Goal: Transaction & Acquisition: Purchase product/service

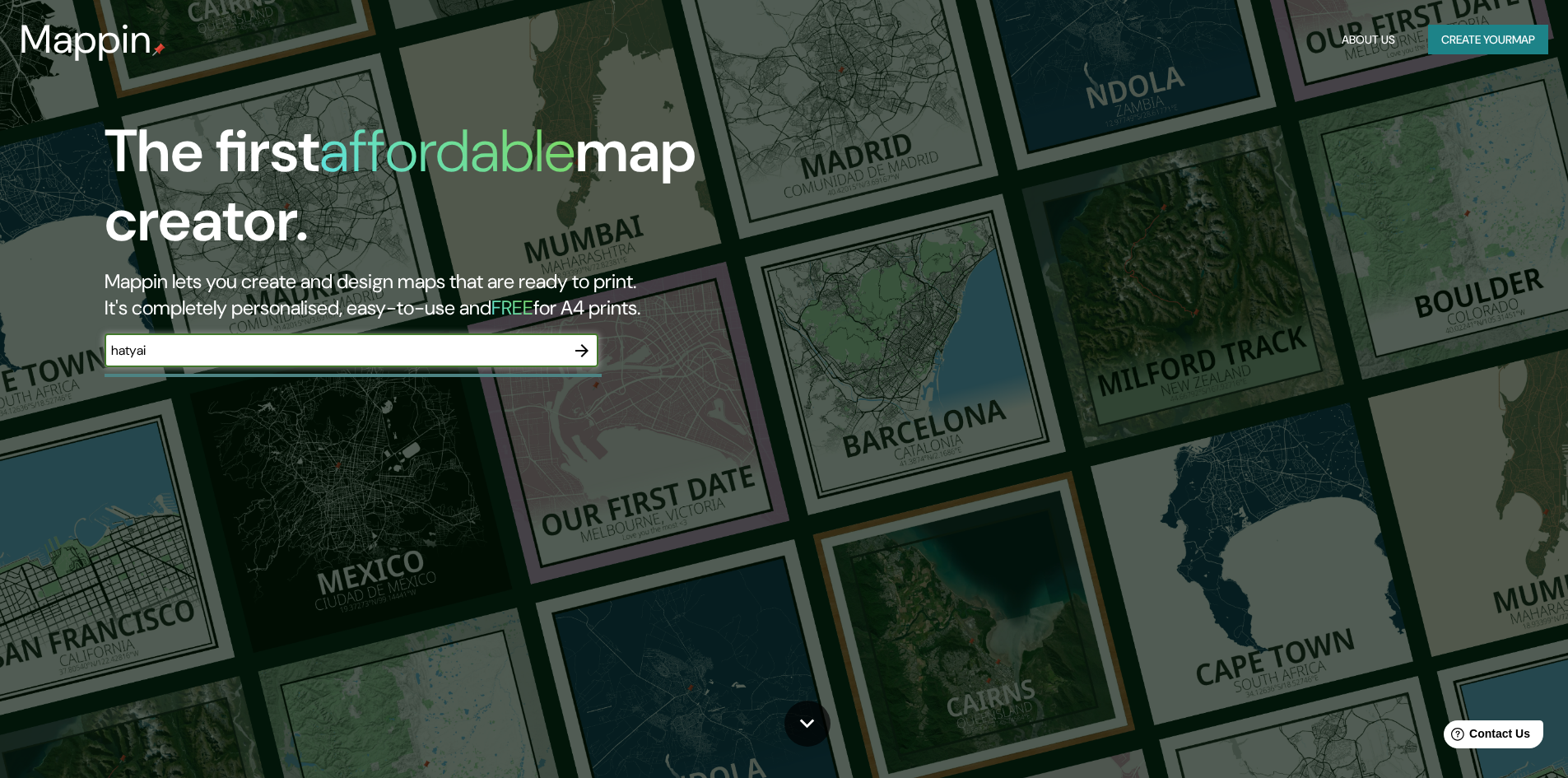
type input "hatyai"
click at [582, 350] on icon "button" at bounding box center [582, 350] width 13 height 13
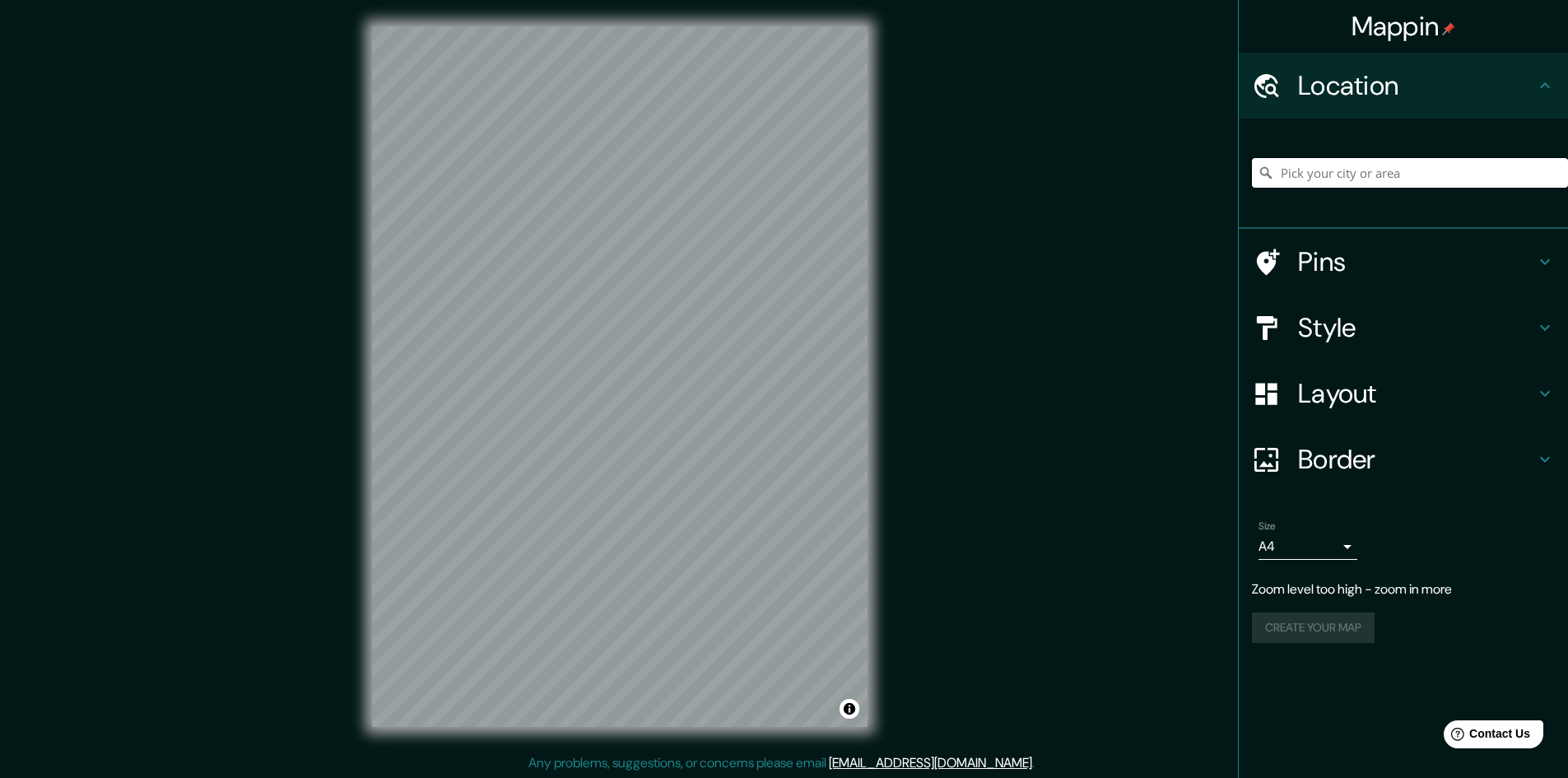
click at [1359, 184] on input "Pick your city or area" at bounding box center [1410, 173] width 316 height 29
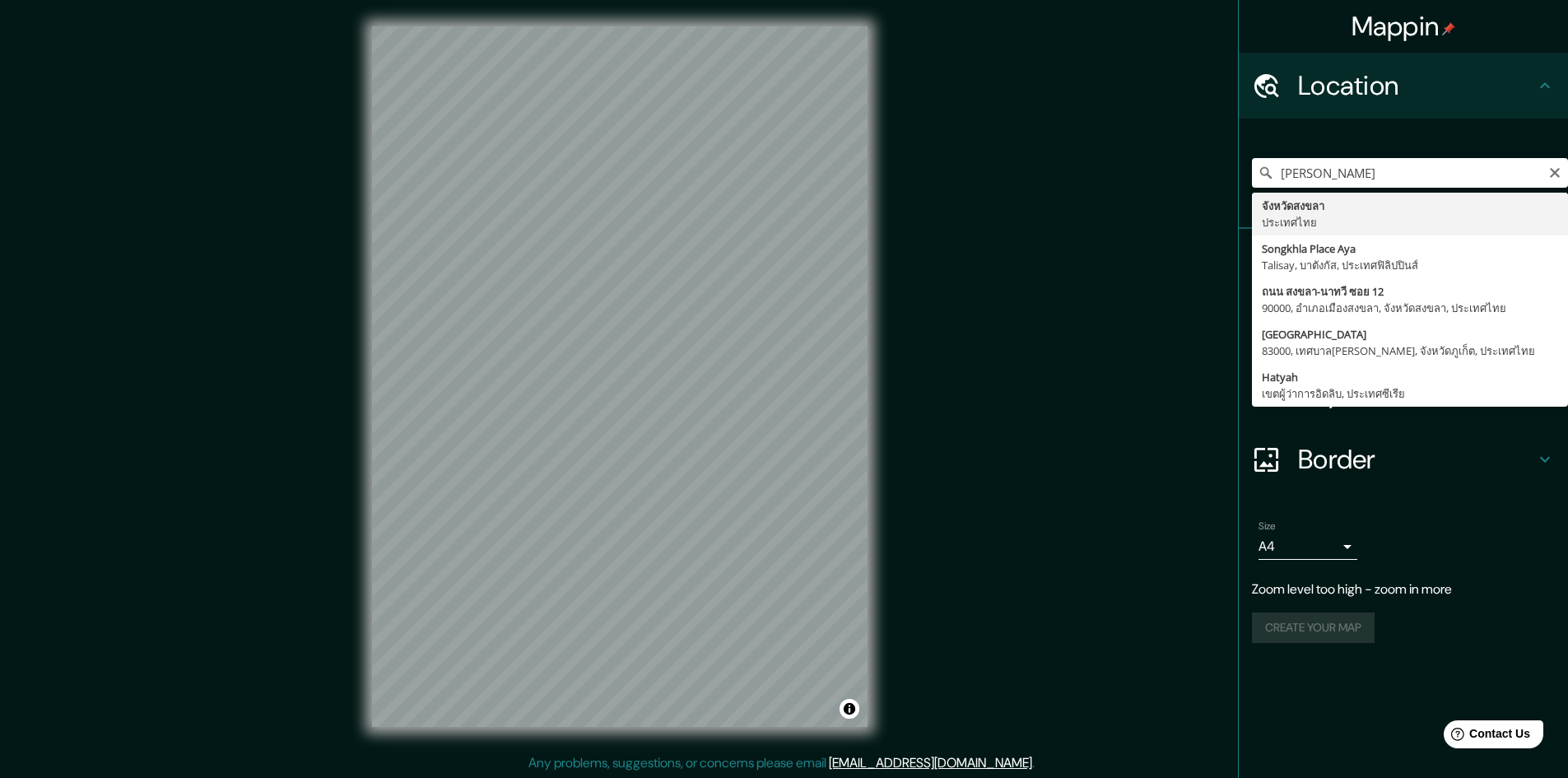
type input "จังหวัดสงขลา, ประเทศไทย"
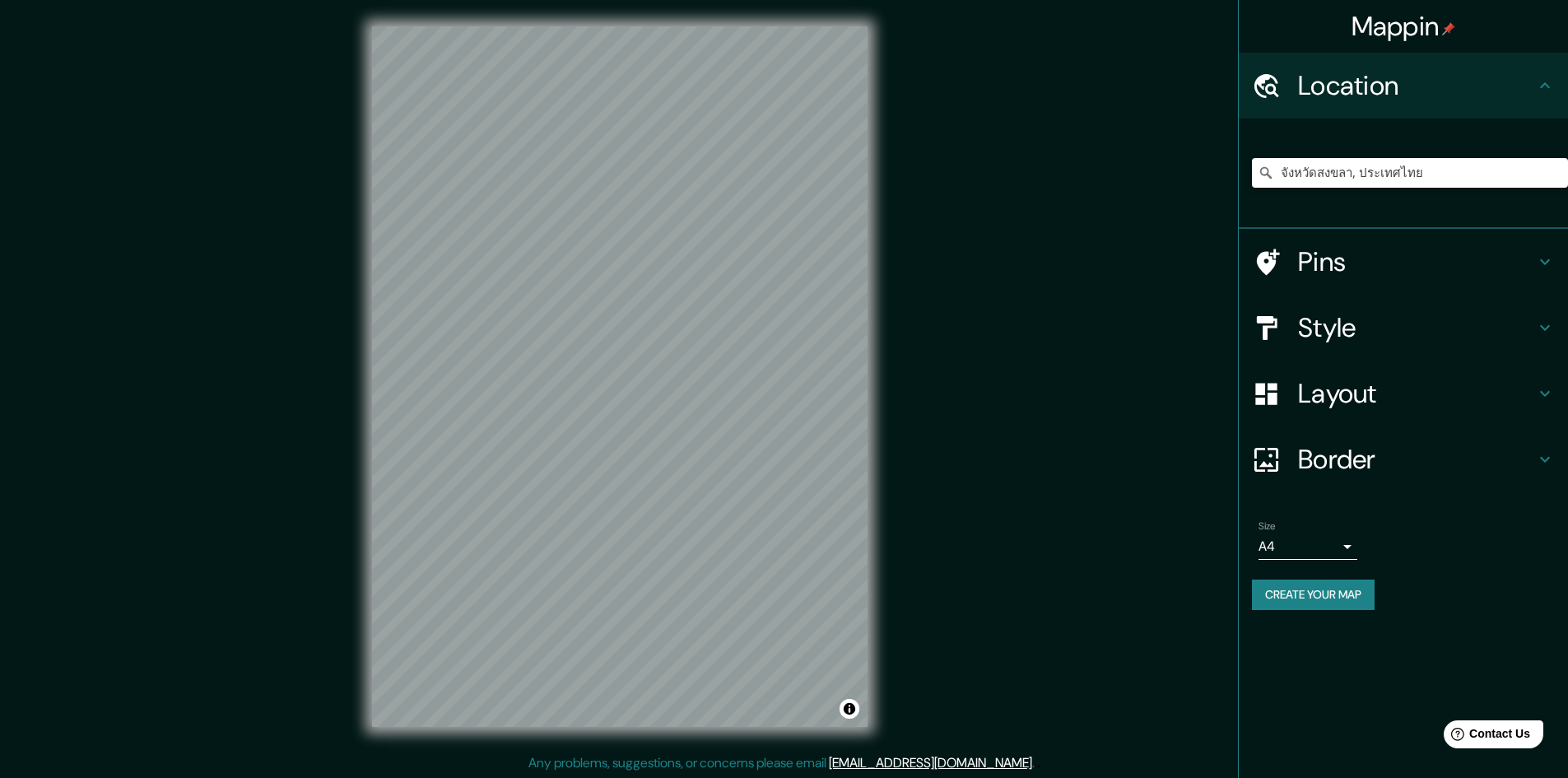
click at [1465, 265] on h4 "Pins" at bounding box center [1416, 262] width 237 height 33
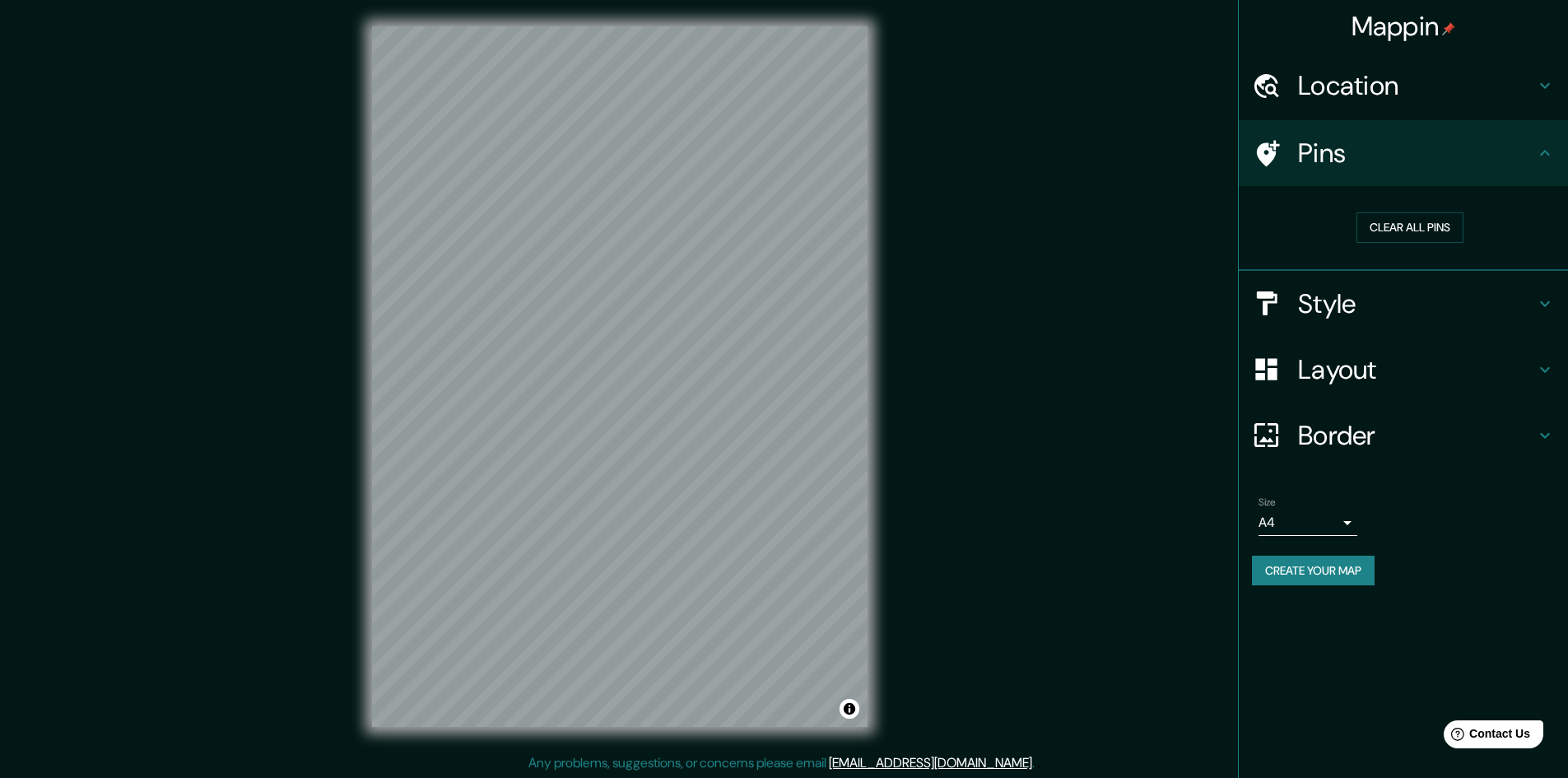
click at [1373, 293] on h4 "Style" at bounding box center [1416, 304] width 237 height 33
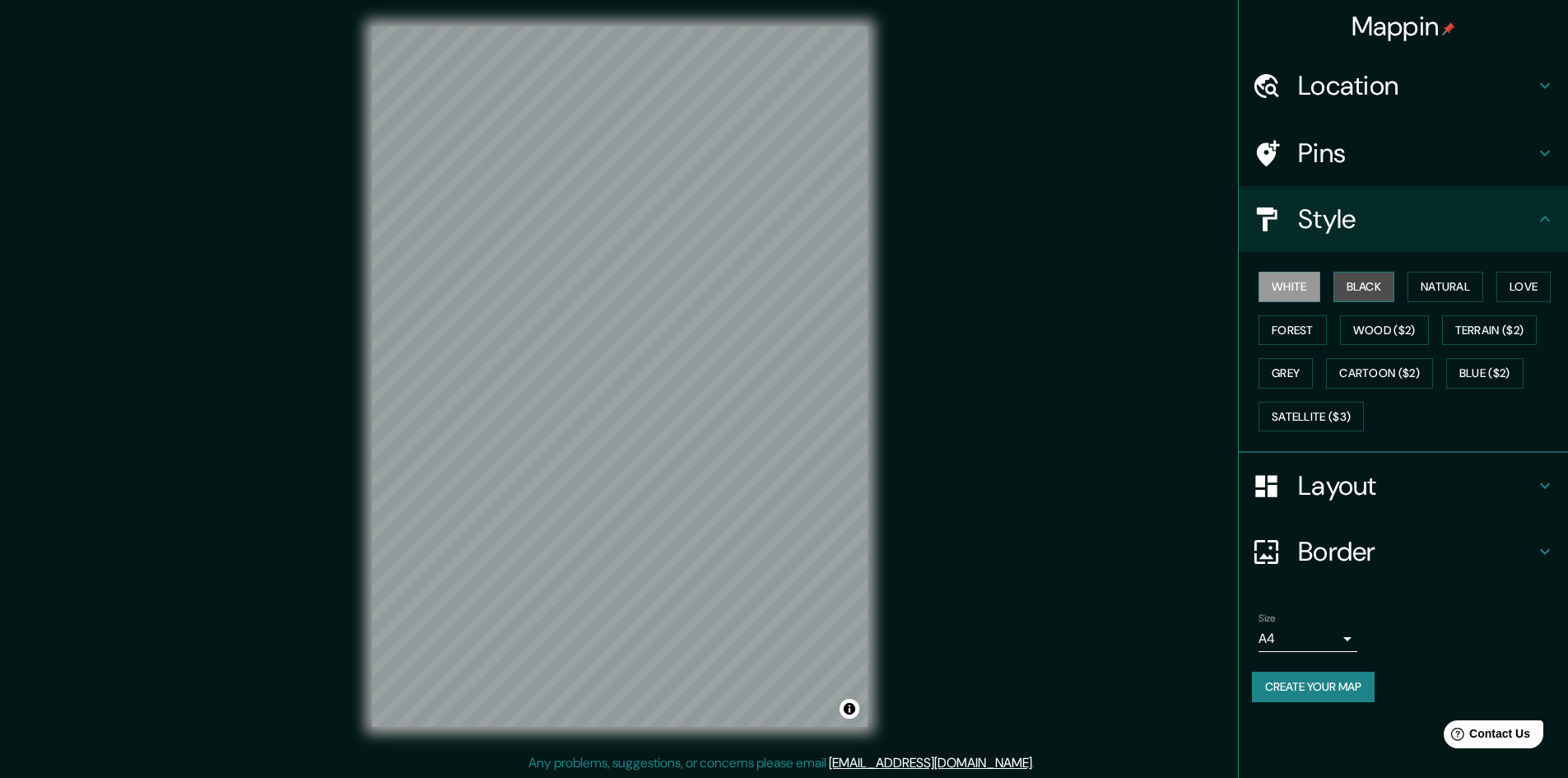
click at [1365, 281] on button "Black" at bounding box center [1364, 287] width 62 height 30
click at [1434, 287] on button "Natural" at bounding box center [1445, 287] width 76 height 30
click at [1564, 289] on div "White Black Natural Love Forest Wood ($2) Terrain ($2) Grey Cartoon ($2) Blue (…" at bounding box center [1410, 352] width 316 height 173
click at [1548, 284] on button "Love" at bounding box center [1523, 287] width 54 height 30
click at [1311, 327] on button "Forest" at bounding box center [1293, 330] width 69 height 30
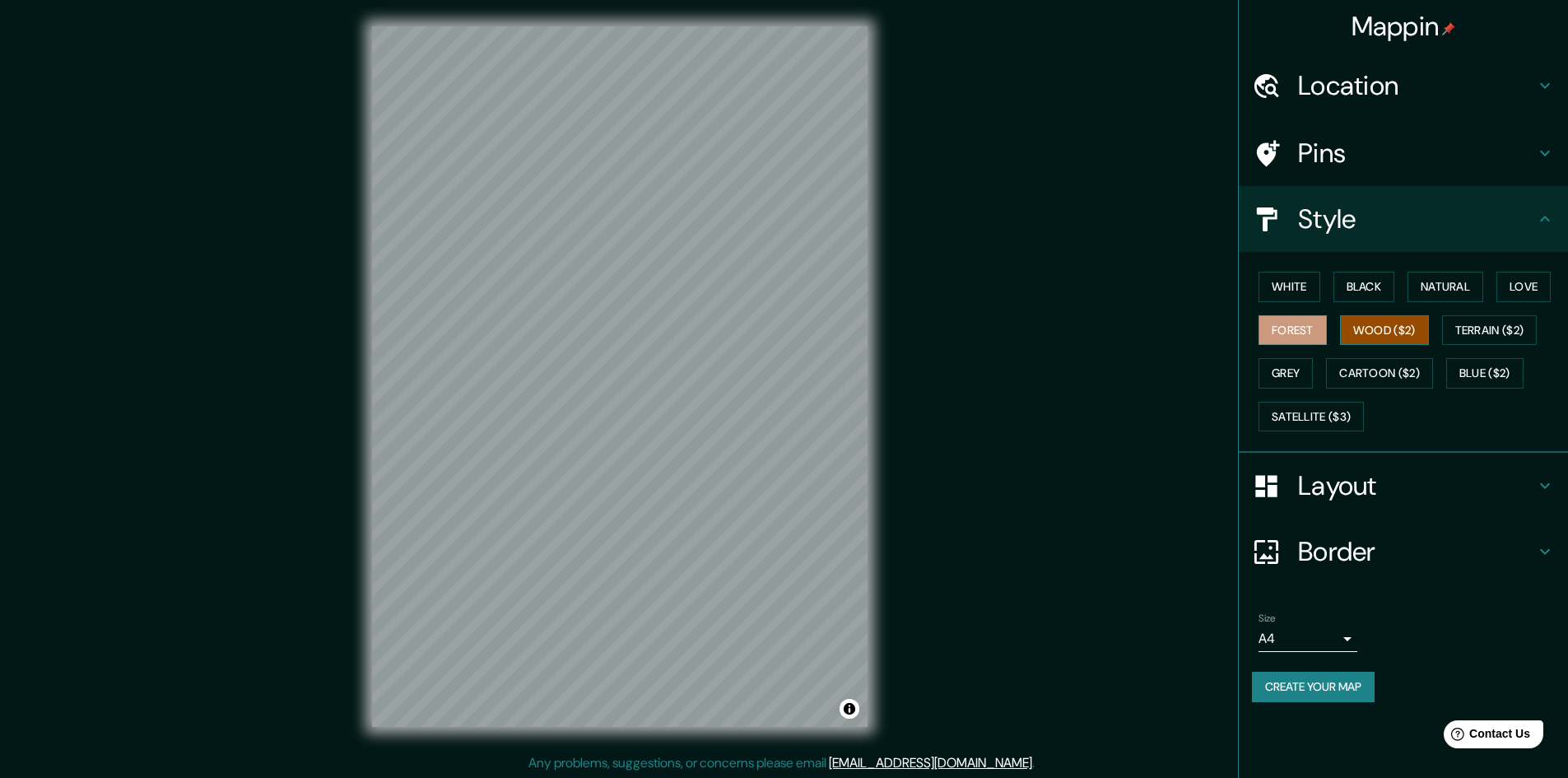
click at [1347, 327] on button "Wood ($2)" at bounding box center [1384, 330] width 88 height 30
click at [1467, 333] on button "Terrain ($2)" at bounding box center [1489, 330] width 95 height 30
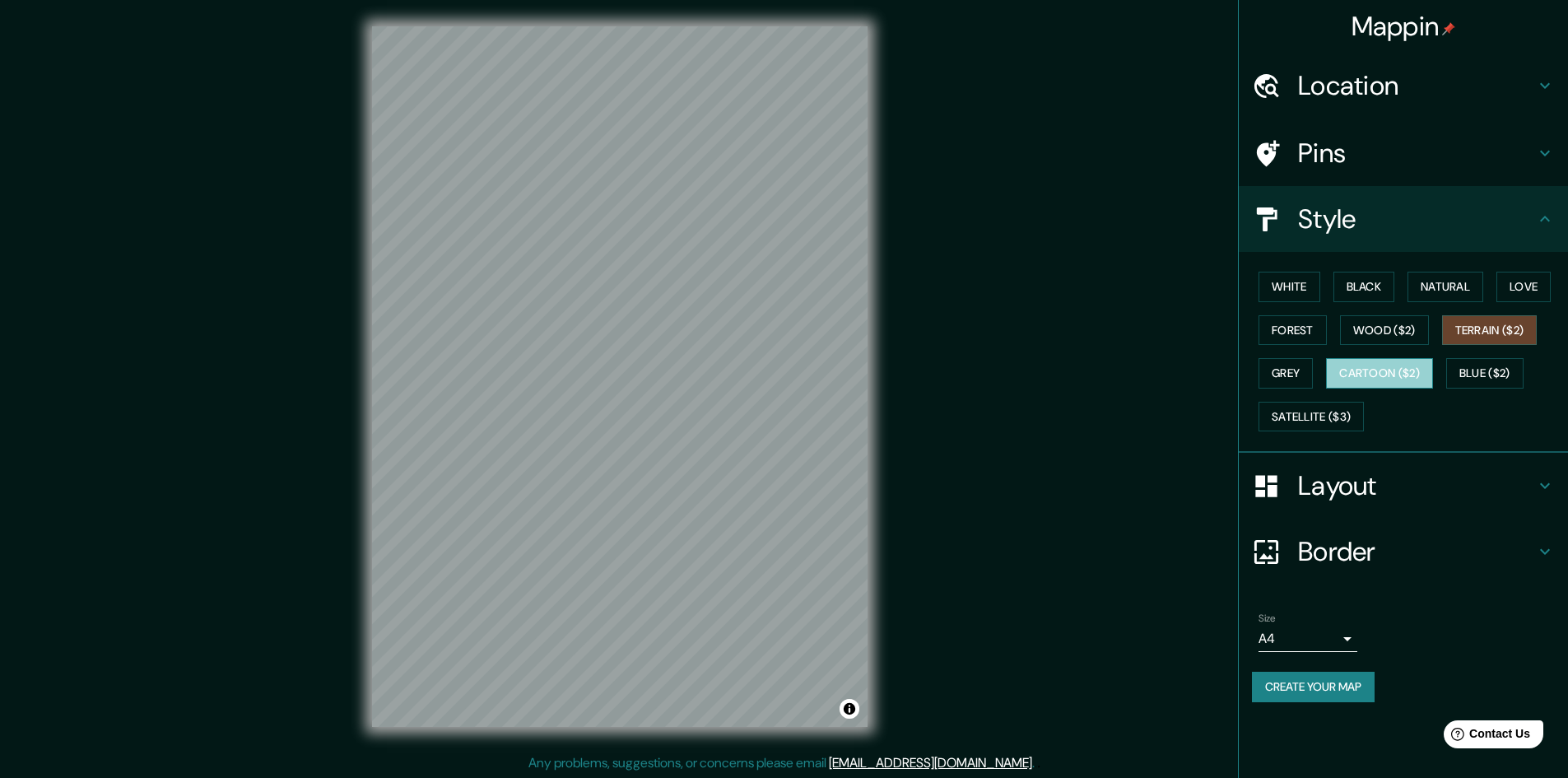
click at [1404, 376] on button "Cartoon ($2)" at bounding box center [1379, 372] width 107 height 30
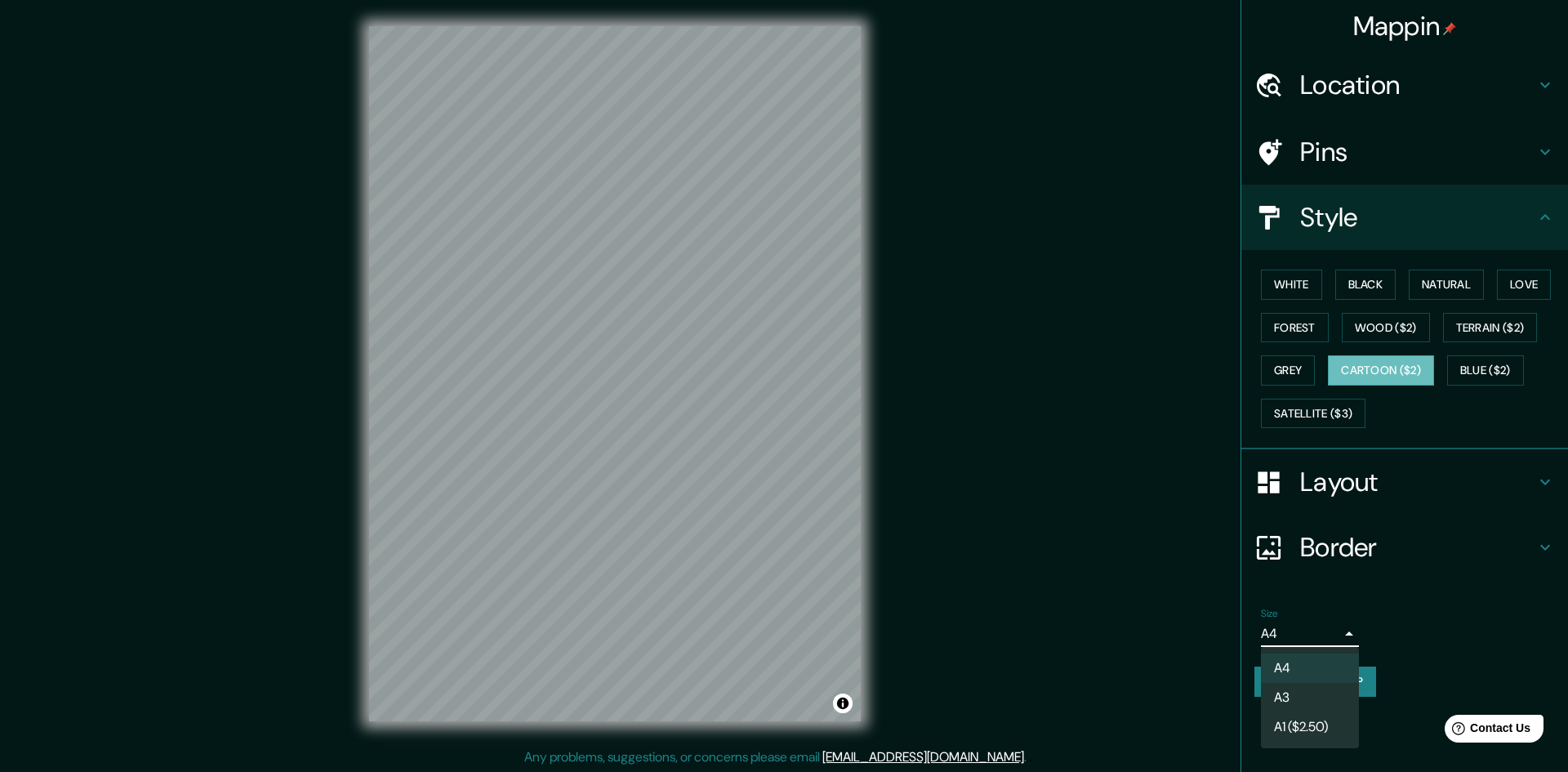
click at [1324, 629] on body "Mappin Location จังหวัดสงขลา, ประเทศไทย Pins Style White Black Natural Love For…" at bounding box center [784, 386] width 1568 height 772
click at [1306, 702] on li "A3" at bounding box center [1310, 697] width 98 height 29
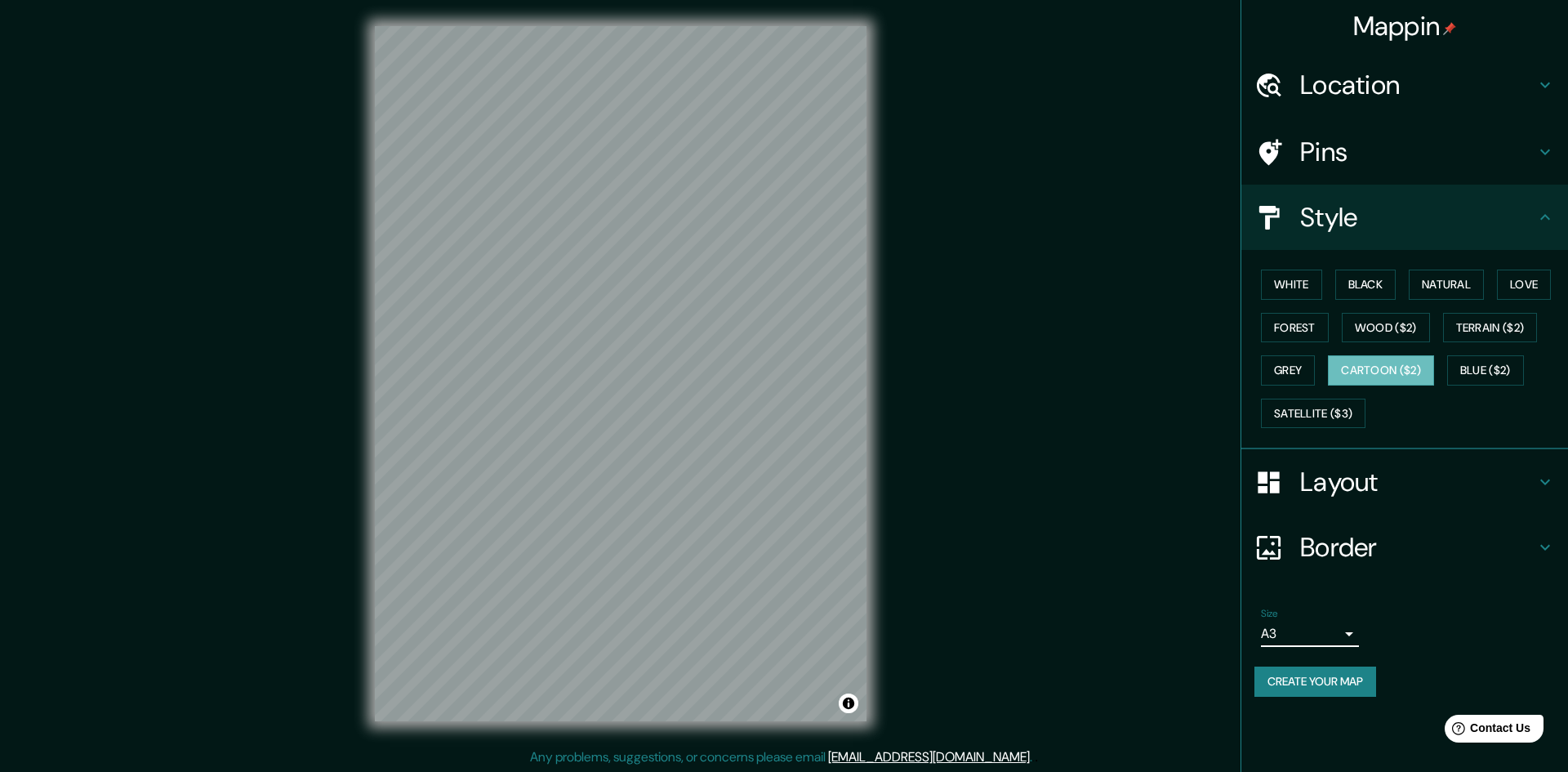
click at [1321, 628] on body "Mappin Location จังหวัดสงขลา, ประเทศไทย Pins Style White Black Natural Love For…" at bounding box center [784, 386] width 1568 height 772
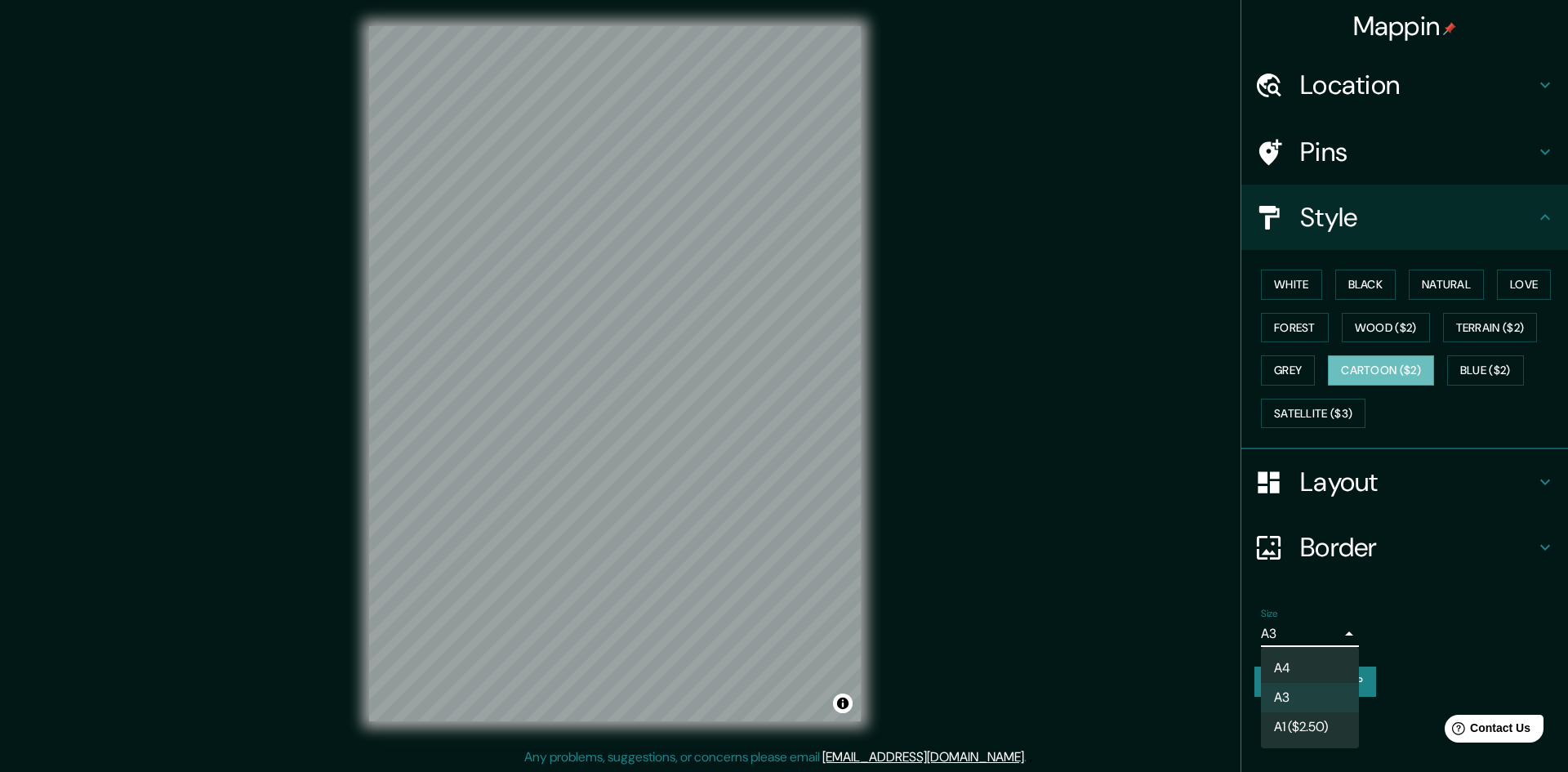
click at [1292, 698] on li "A3" at bounding box center [1310, 697] width 98 height 29
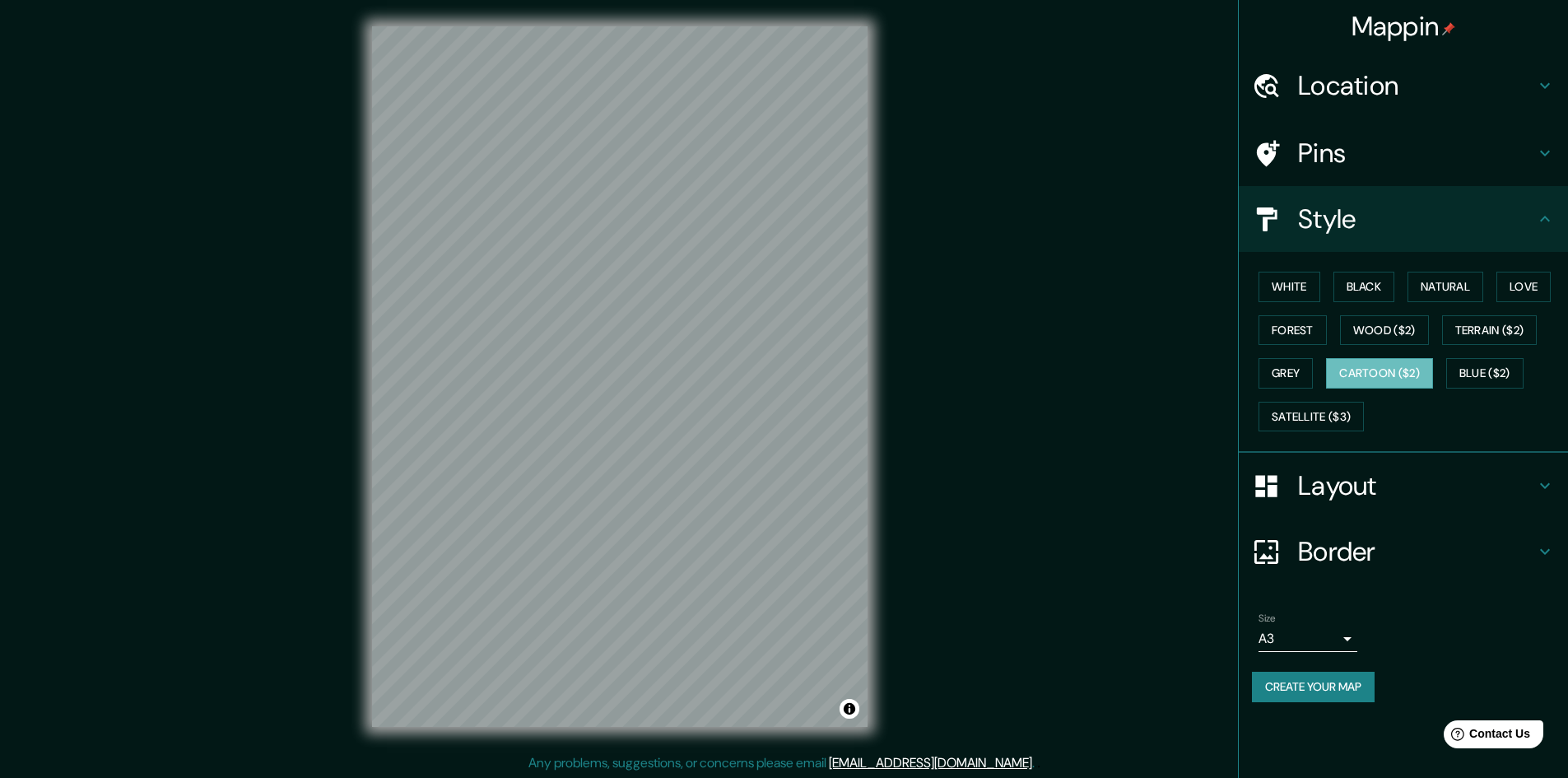
click at [1325, 657] on div "Size A3 a4" at bounding box center [1403, 633] width 303 height 53
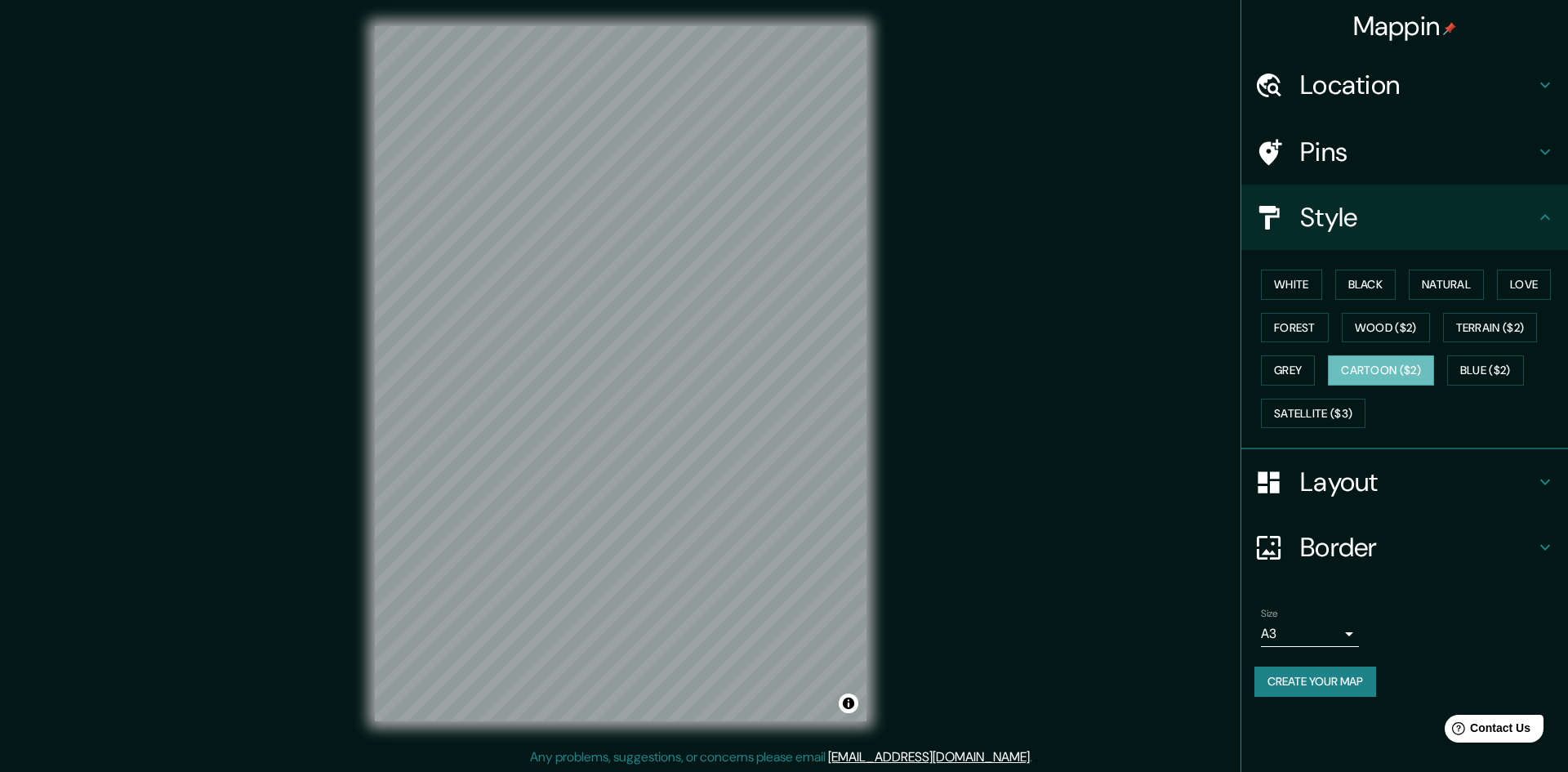
click at [1322, 637] on body "Mappin Location จังหวัดสงขลา, ประเทศไทย Pins Style White Black Natural Love For…" at bounding box center [784, 386] width 1568 height 772
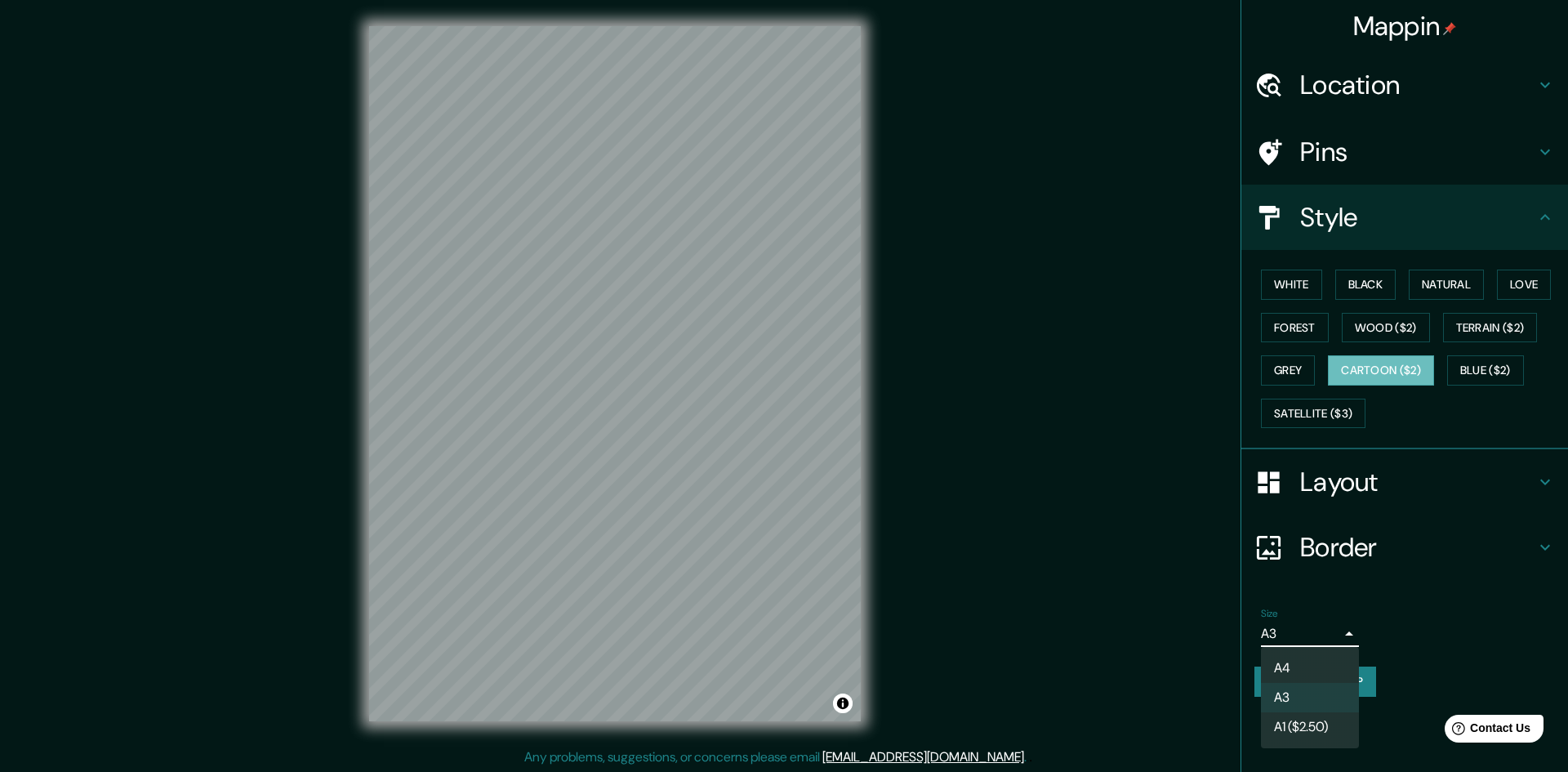
click at [1312, 718] on li "A1 ($2.50)" at bounding box center [1310, 727] width 98 height 29
click at [1308, 627] on body "Mappin Location จังหวัดสงขลา, ประเทศไทย Pins Style White Black Natural Love For…" at bounding box center [784, 386] width 1568 height 772
click at [1295, 694] on li "A3" at bounding box center [1310, 697] width 98 height 29
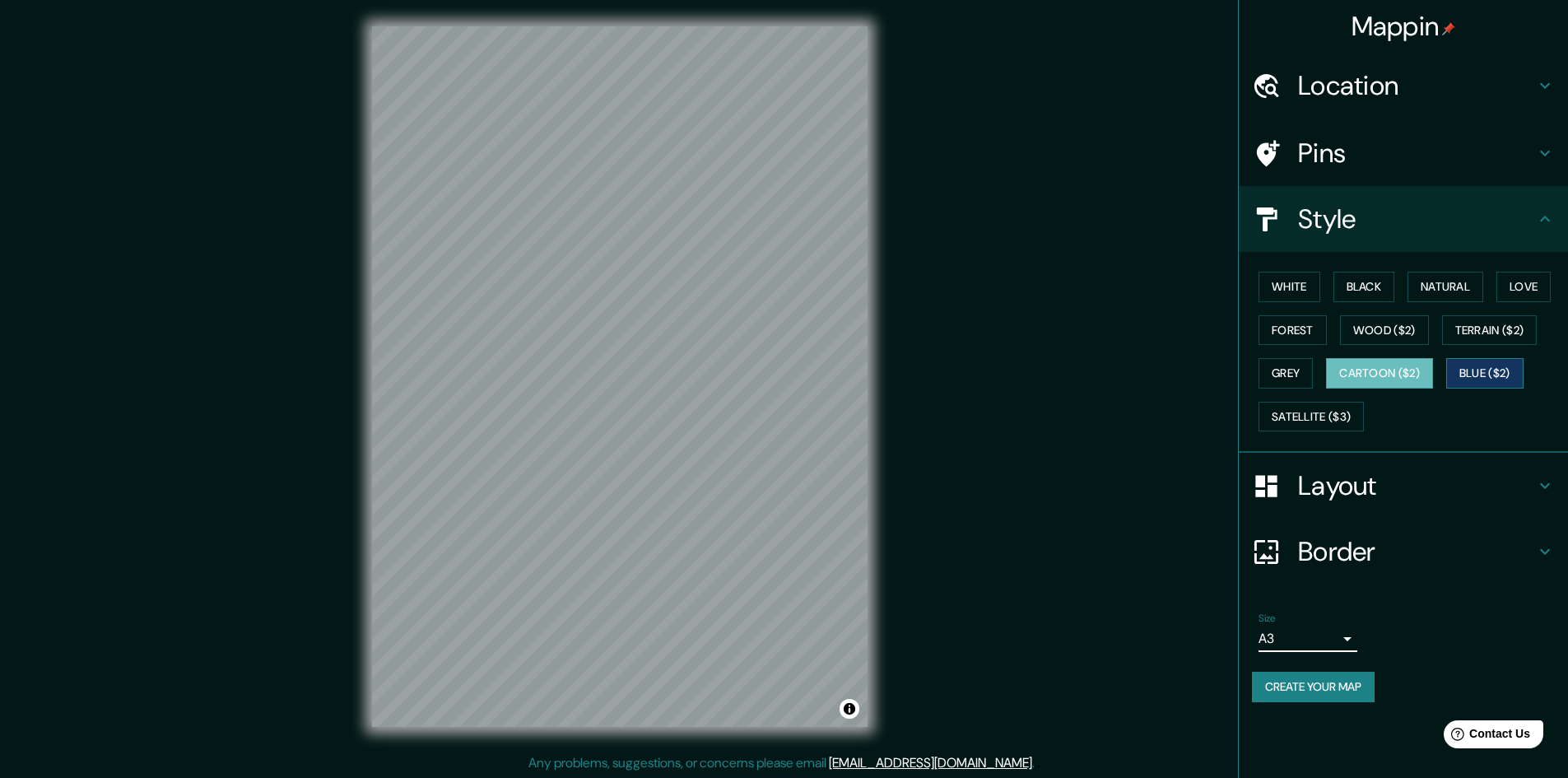
click at [1476, 373] on button "Blue ($2)" at bounding box center [1484, 372] width 78 height 30
click at [1287, 386] on button "Grey" at bounding box center [1285, 372] width 54 height 30
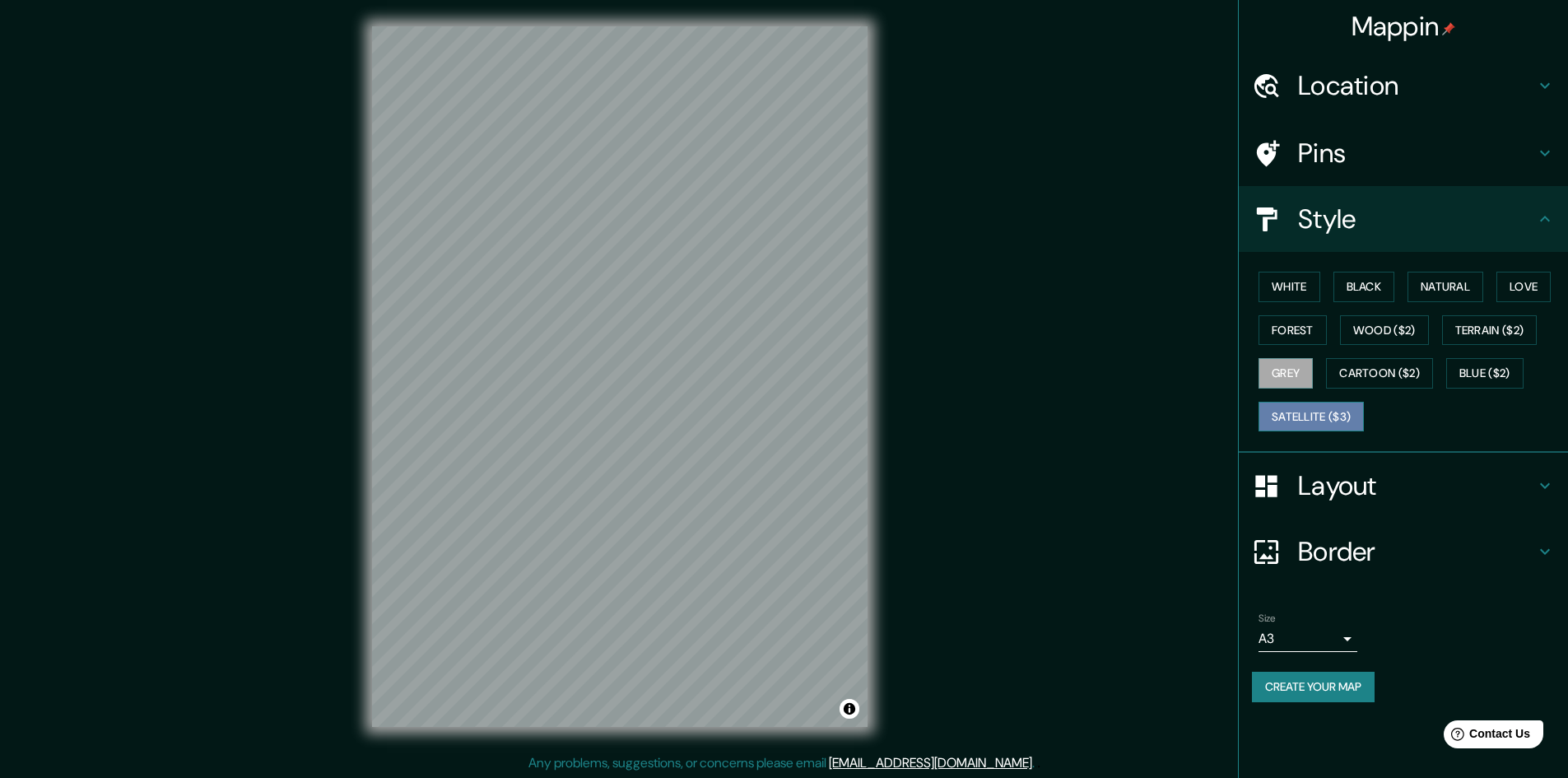
click at [1290, 424] on button "Satellite ($3)" at bounding box center [1311, 417] width 105 height 30
click at [1484, 339] on button "Terrain ($2)" at bounding box center [1489, 330] width 95 height 30
click at [1303, 335] on button "Forest" at bounding box center [1293, 330] width 69 height 30
click at [1340, 652] on div "Size A3 a4" at bounding box center [1403, 633] width 303 height 53
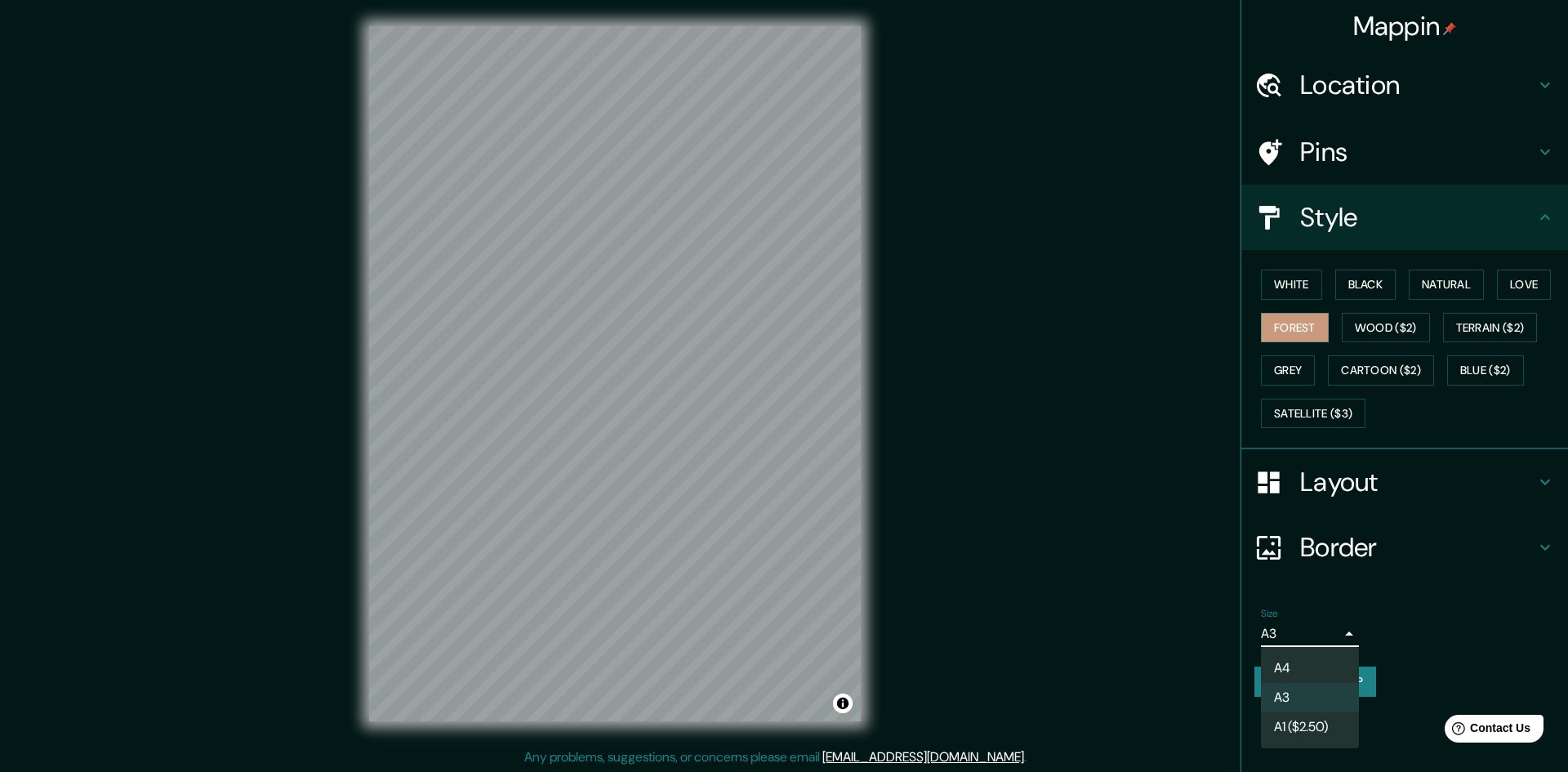
click at [1328, 637] on body "Mappin Location จังหวัดสงขลา, ประเทศไทย Pins Style White Black Natural Love For…" at bounding box center [784, 386] width 1568 height 772
click at [1328, 637] on div at bounding box center [784, 386] width 1568 height 772
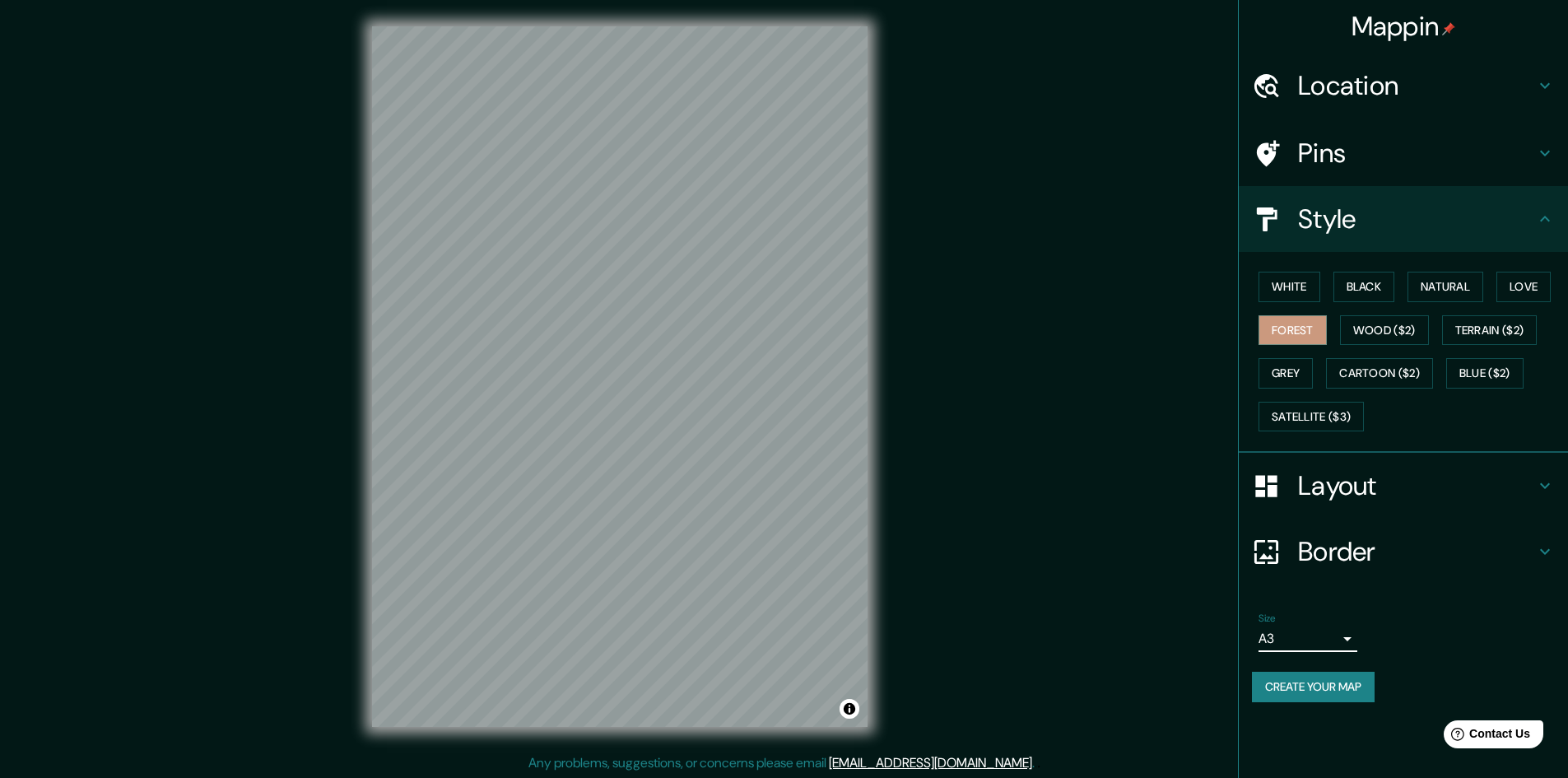
click at [1347, 162] on h4 "Pins" at bounding box center [1416, 153] width 237 height 33
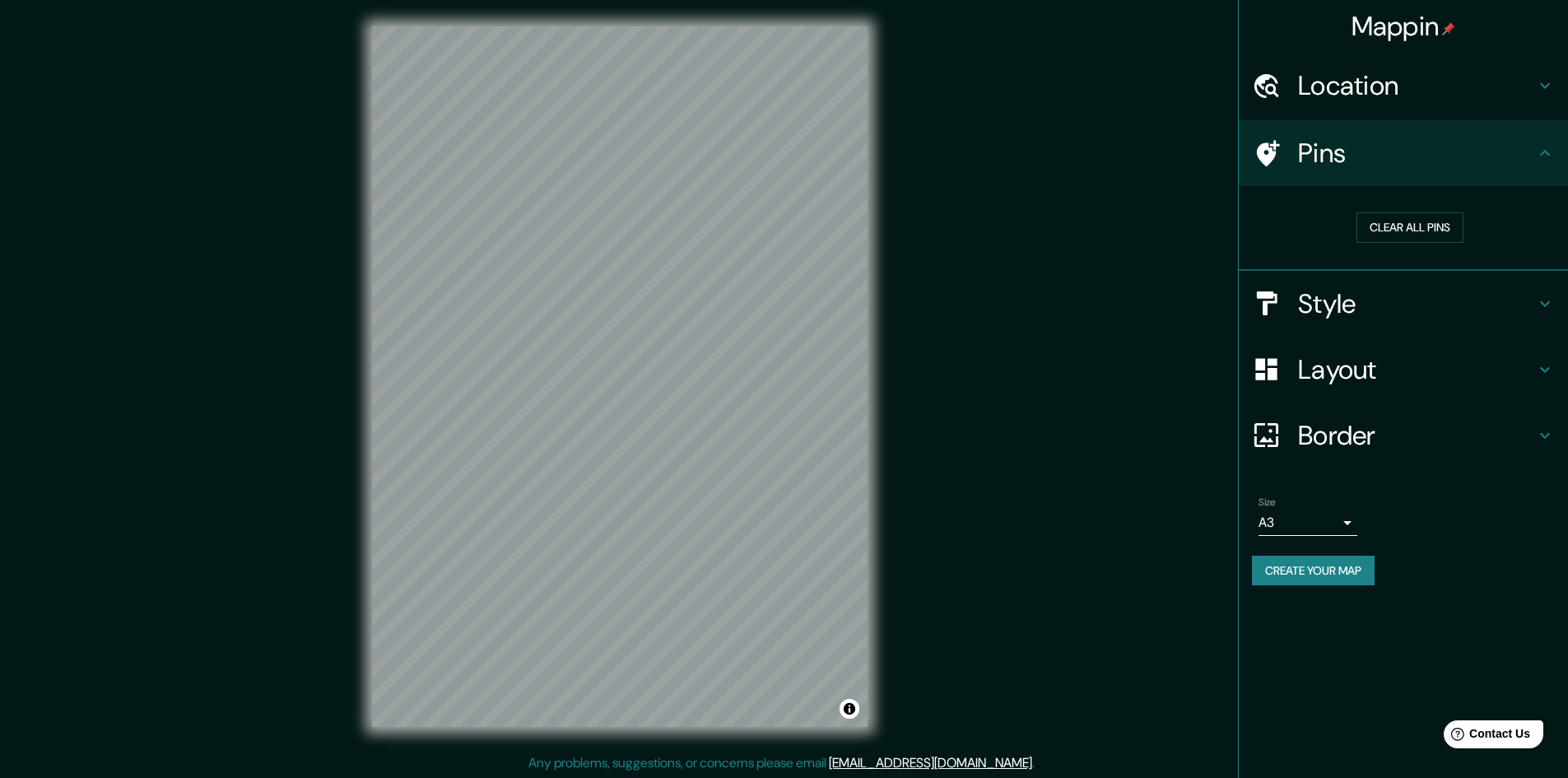
click at [1349, 372] on h4 "Layout" at bounding box center [1416, 369] width 237 height 33
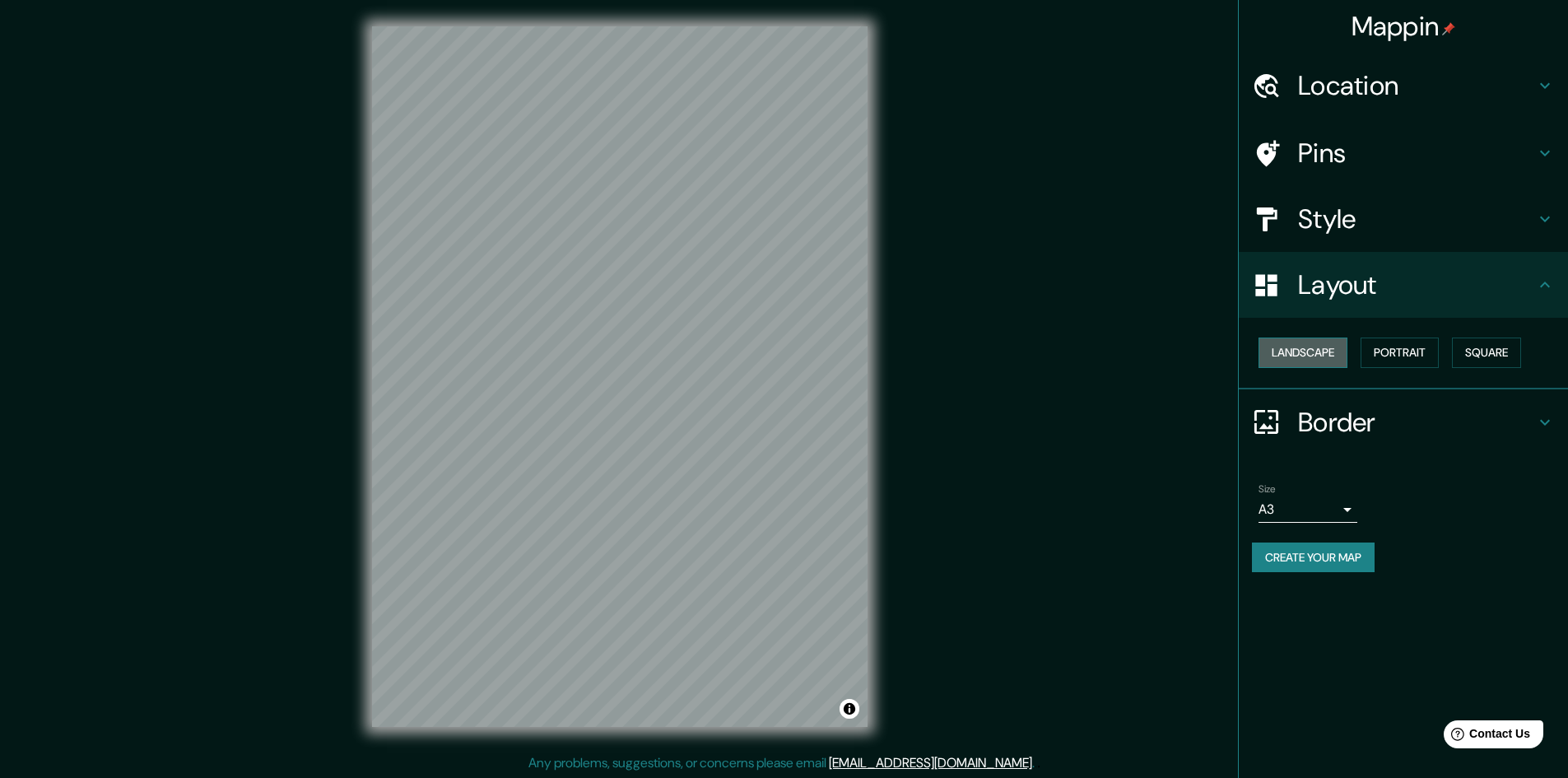
click at [1311, 356] on button "Landscape" at bounding box center [1303, 353] width 88 height 30
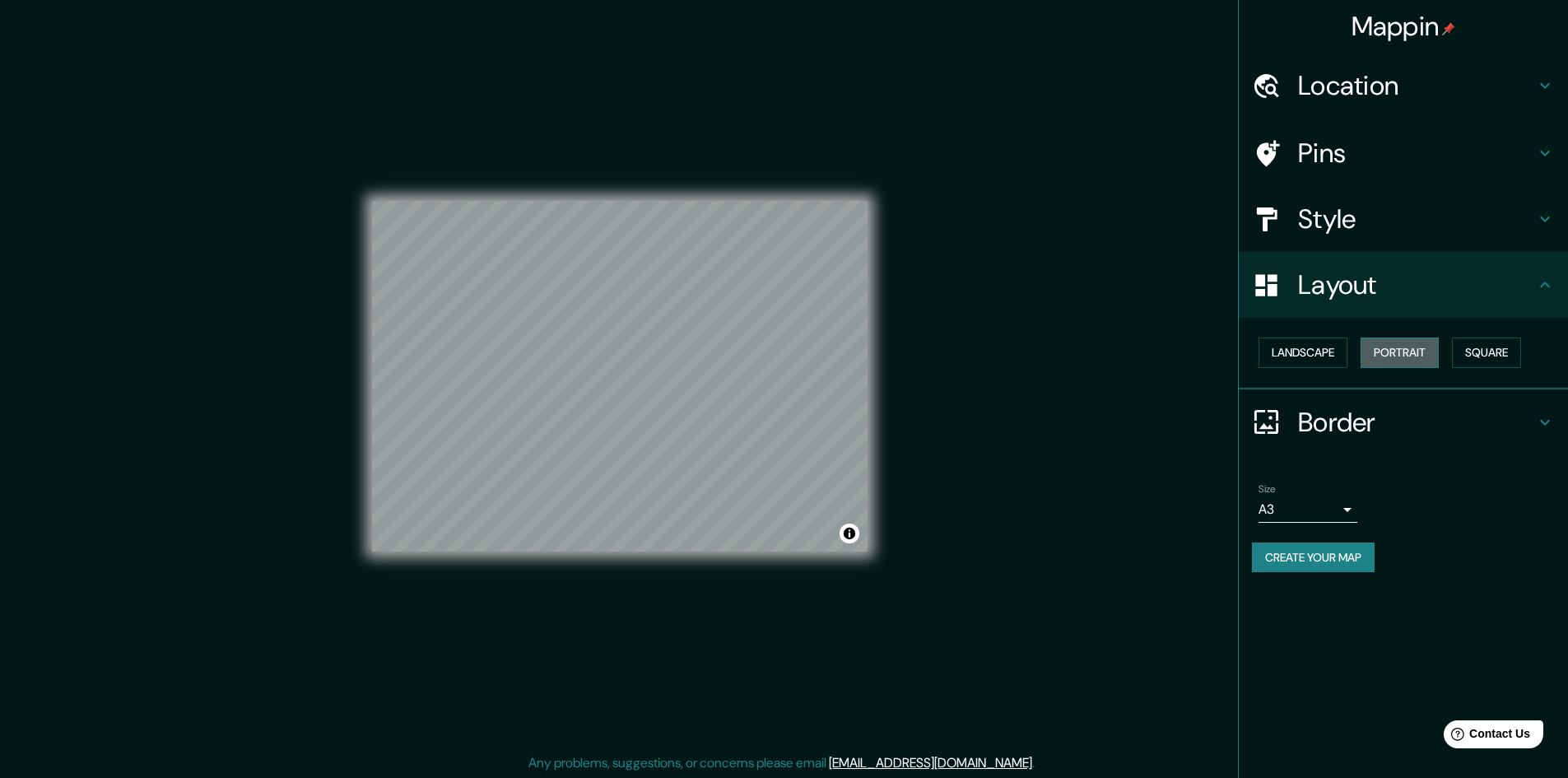
click at [1378, 355] on button "Portrait" at bounding box center [1400, 353] width 79 height 30
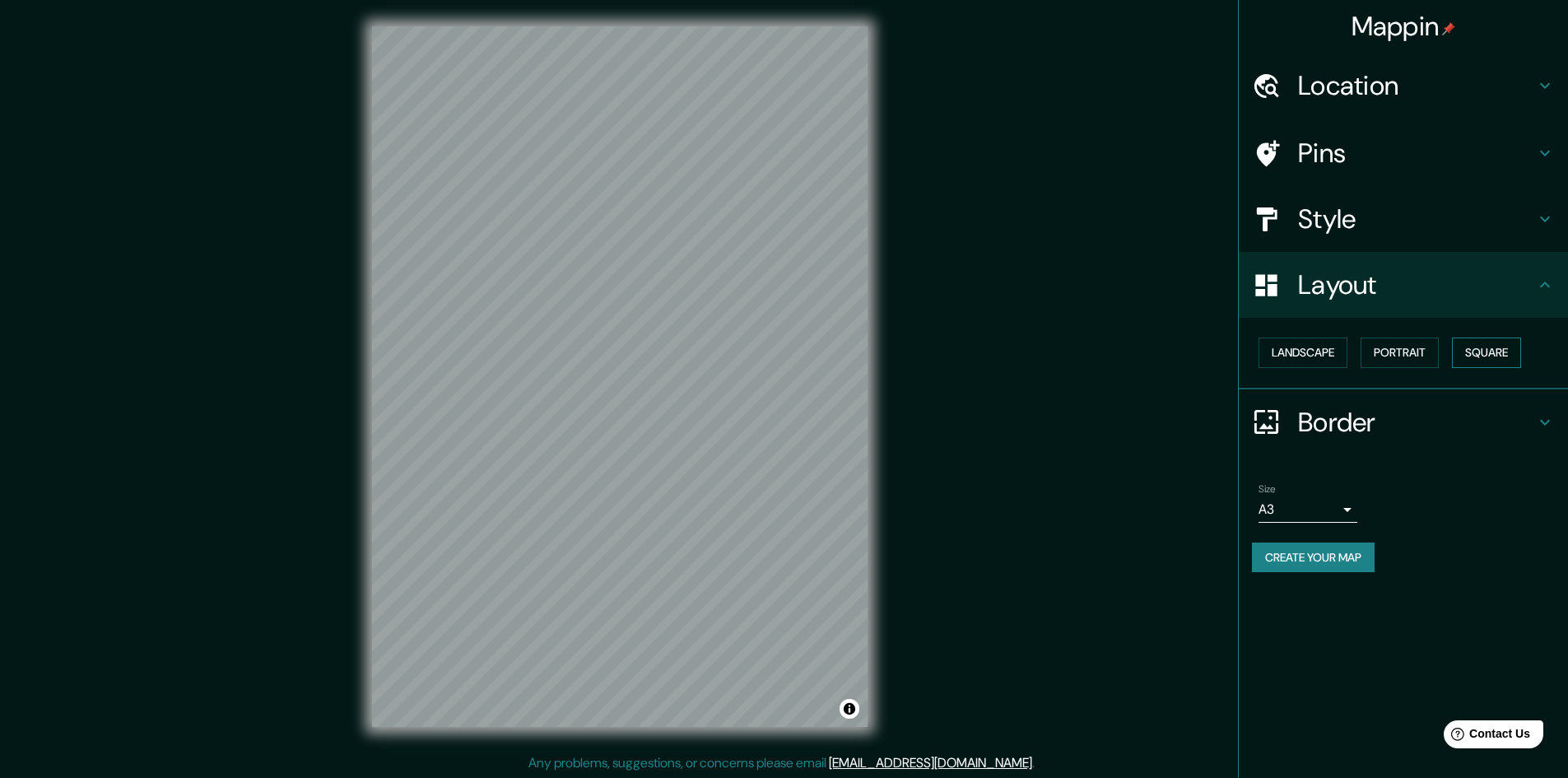
click at [1480, 355] on button "Square" at bounding box center [1486, 353] width 69 height 30
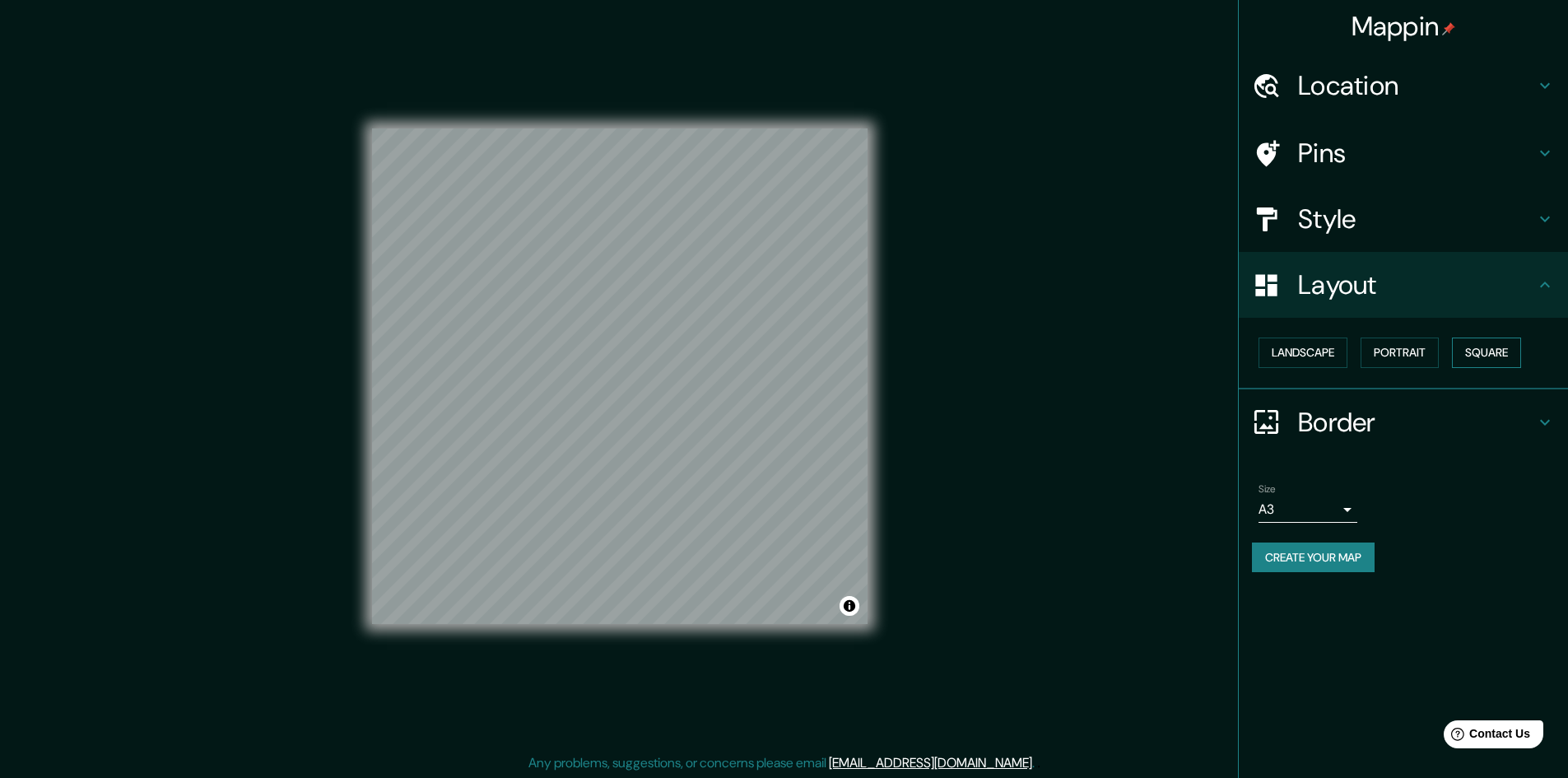
click at [1503, 354] on button "Square" at bounding box center [1486, 353] width 69 height 30
click at [1423, 348] on button "Portrait" at bounding box center [1400, 353] width 79 height 30
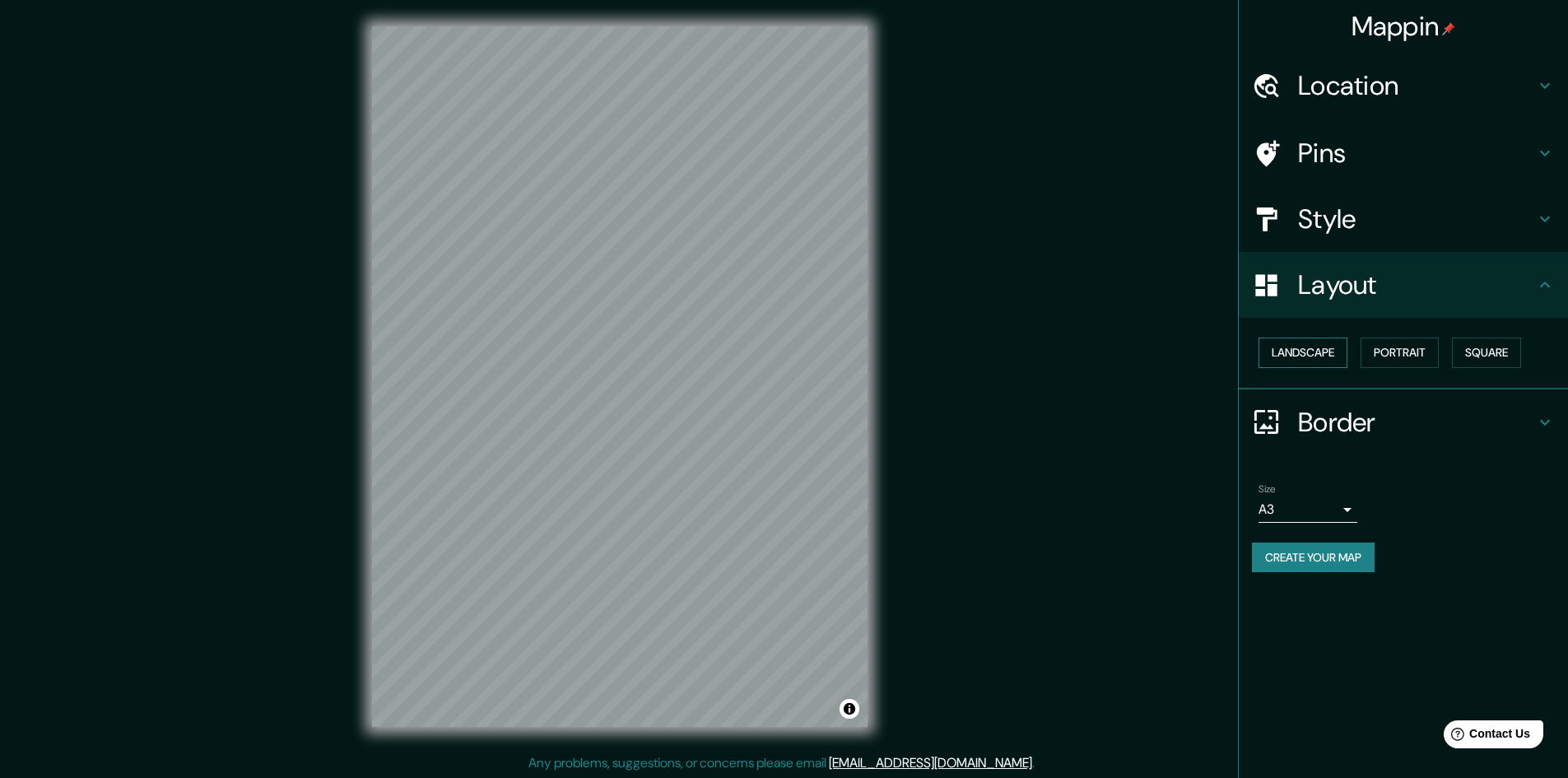
click at [1328, 357] on button "Landscape" at bounding box center [1303, 353] width 88 height 30
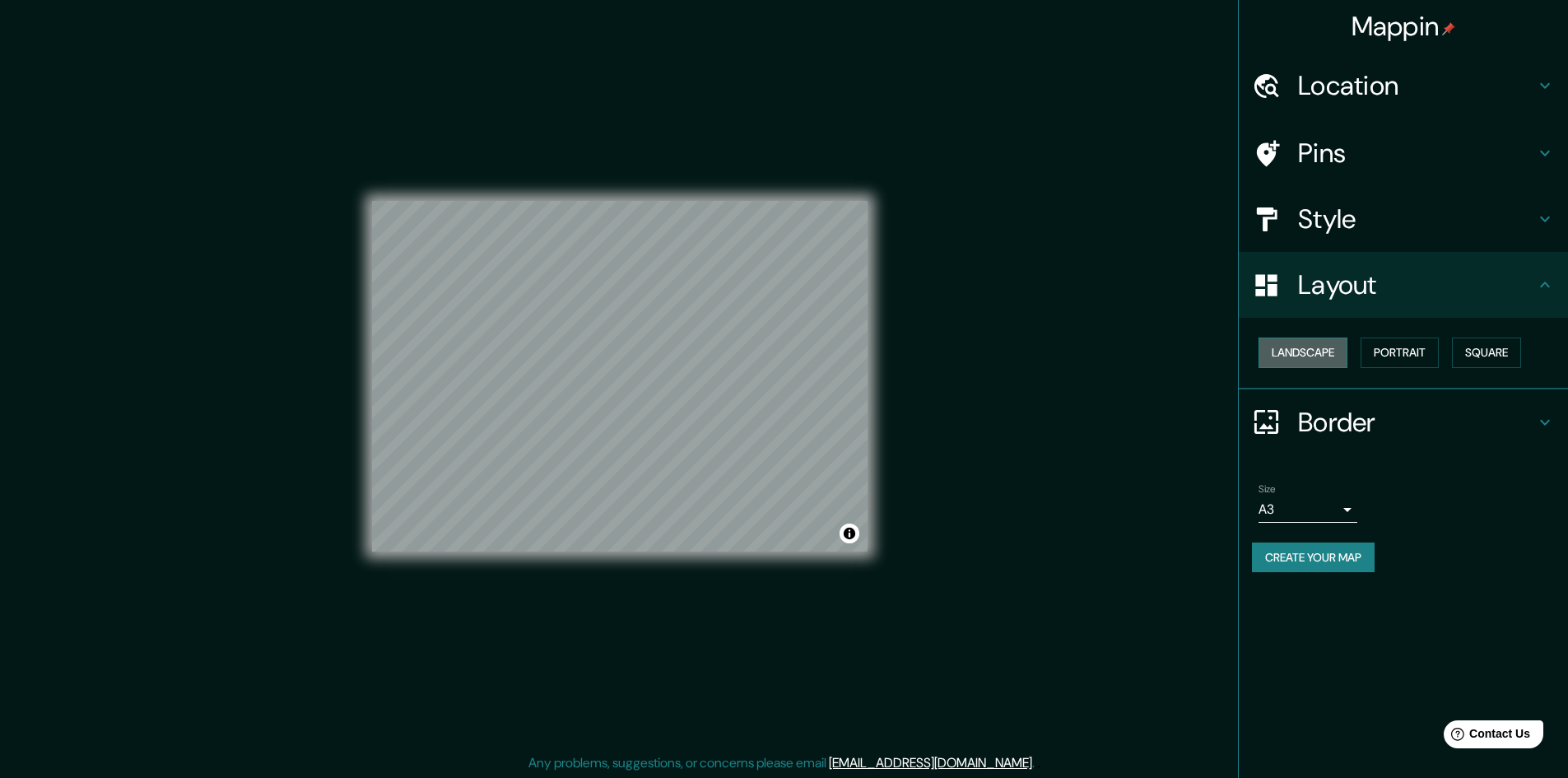
click at [1315, 358] on button "Landscape" at bounding box center [1303, 353] width 88 height 30
click at [1330, 441] on div "Border" at bounding box center [1403, 421] width 329 height 66
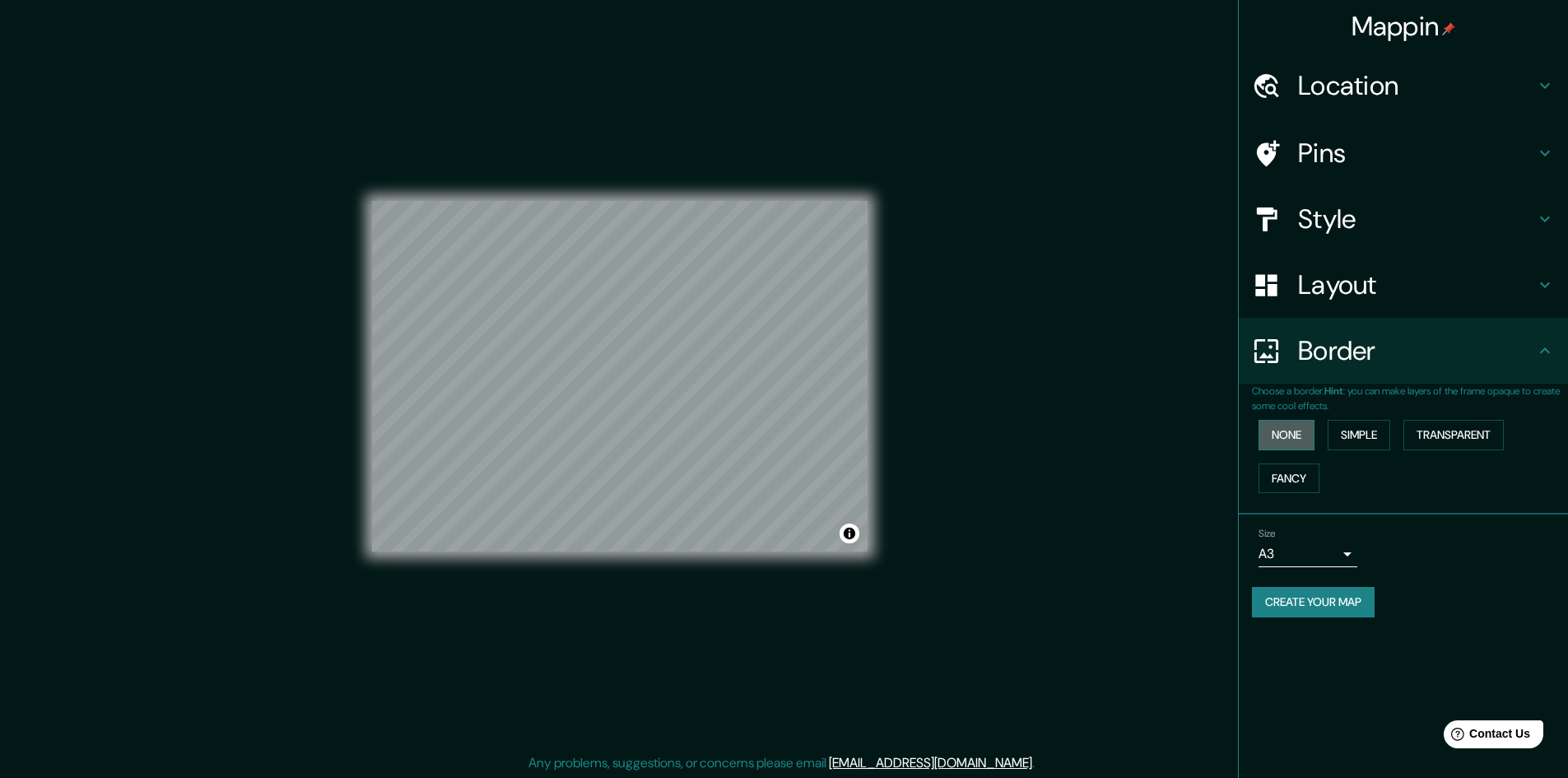
click at [1306, 437] on button "None" at bounding box center [1286, 434] width 56 height 30
click at [1359, 439] on button "Simple" at bounding box center [1360, 434] width 63 height 30
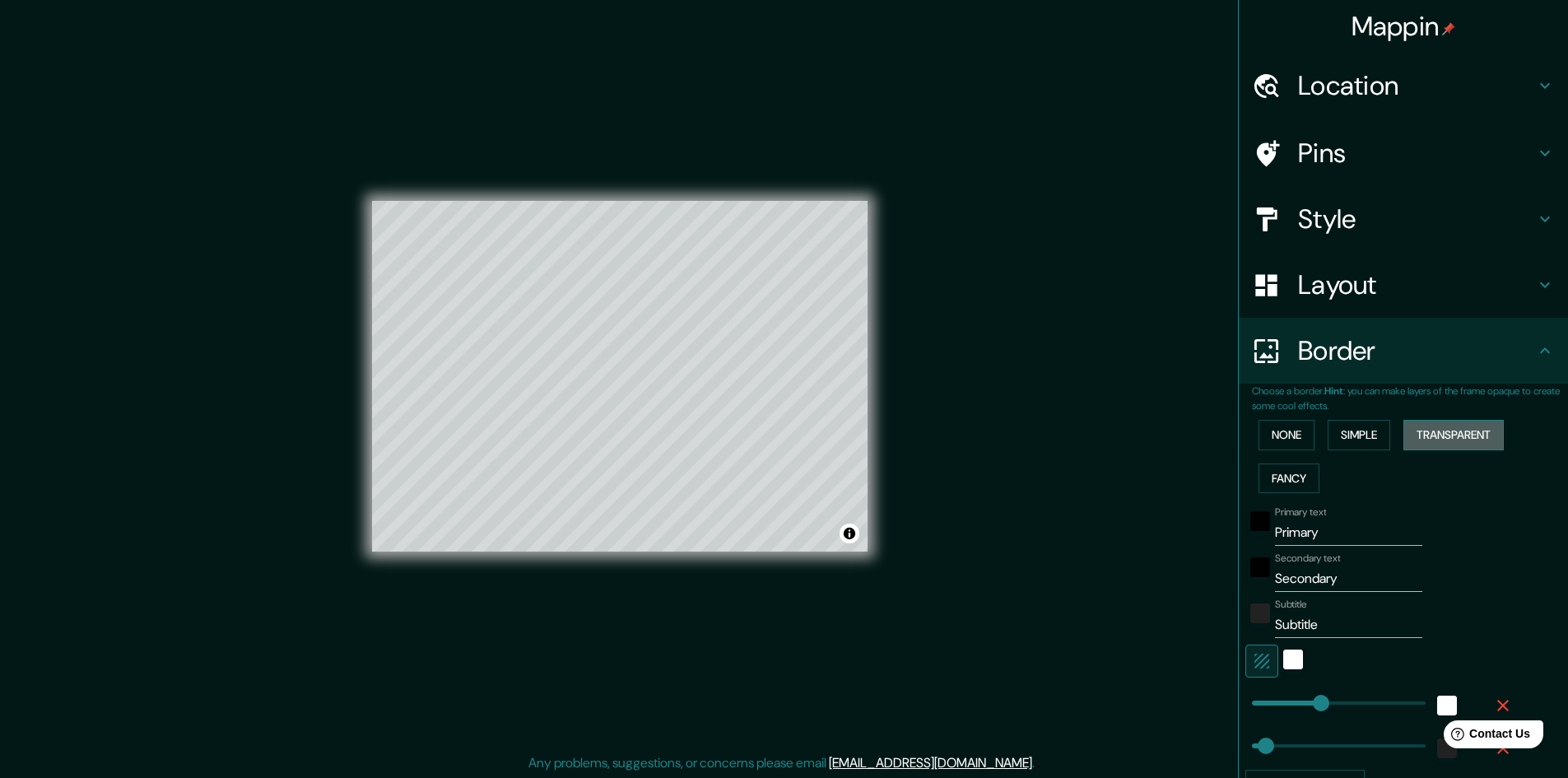
click at [1427, 437] on button "Transparent" at bounding box center [1454, 434] width 100 height 30
click at [1266, 470] on button "Fancy" at bounding box center [1289, 478] width 61 height 30
click at [1287, 446] on button "None" at bounding box center [1286, 434] width 56 height 30
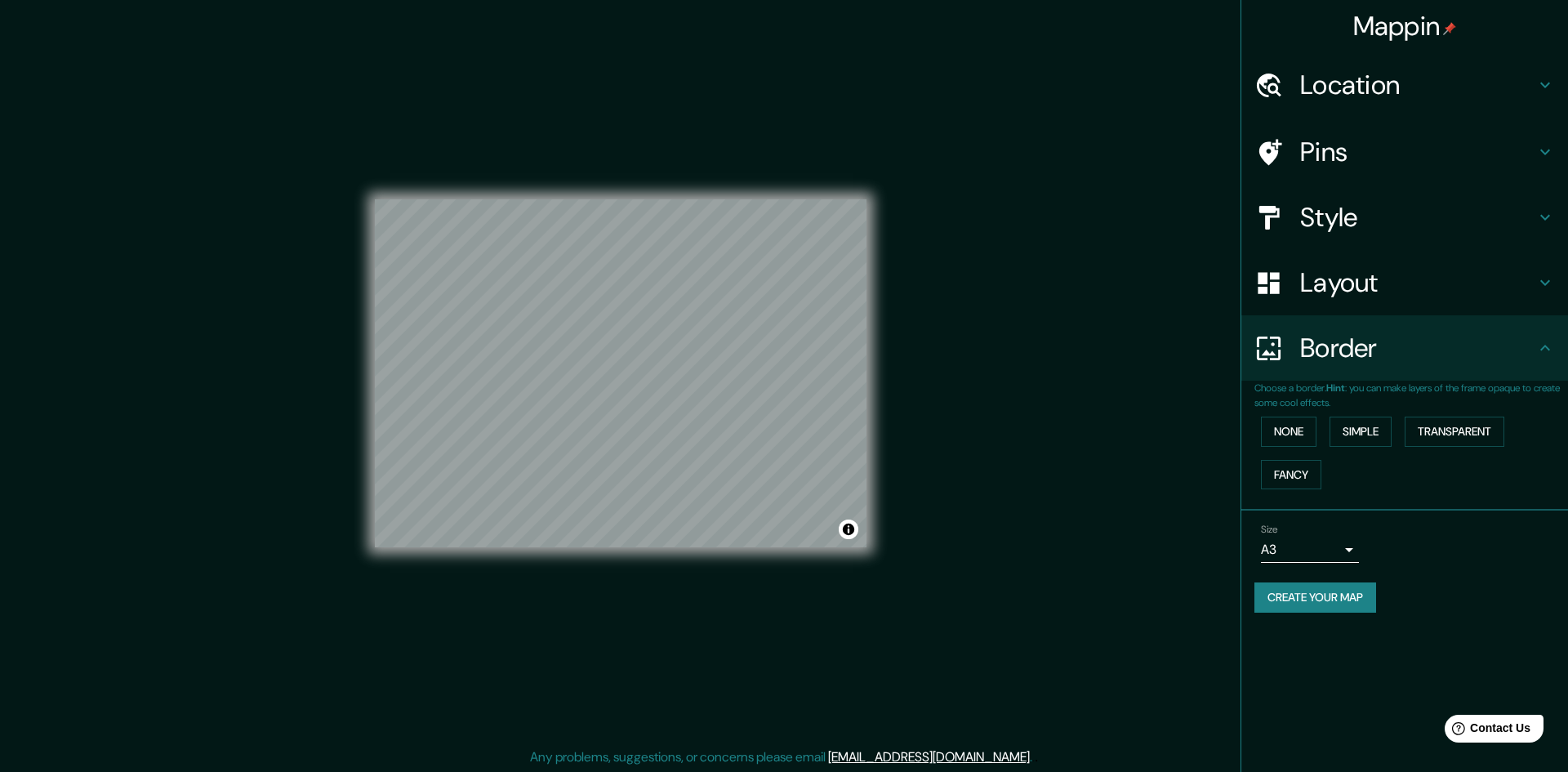
click at [1322, 557] on body "Mappin Location จังหวัดสงขลา, ประเทศไทย Pins Style Layout Border Choose a borde…" at bounding box center [784, 386] width 1568 height 772
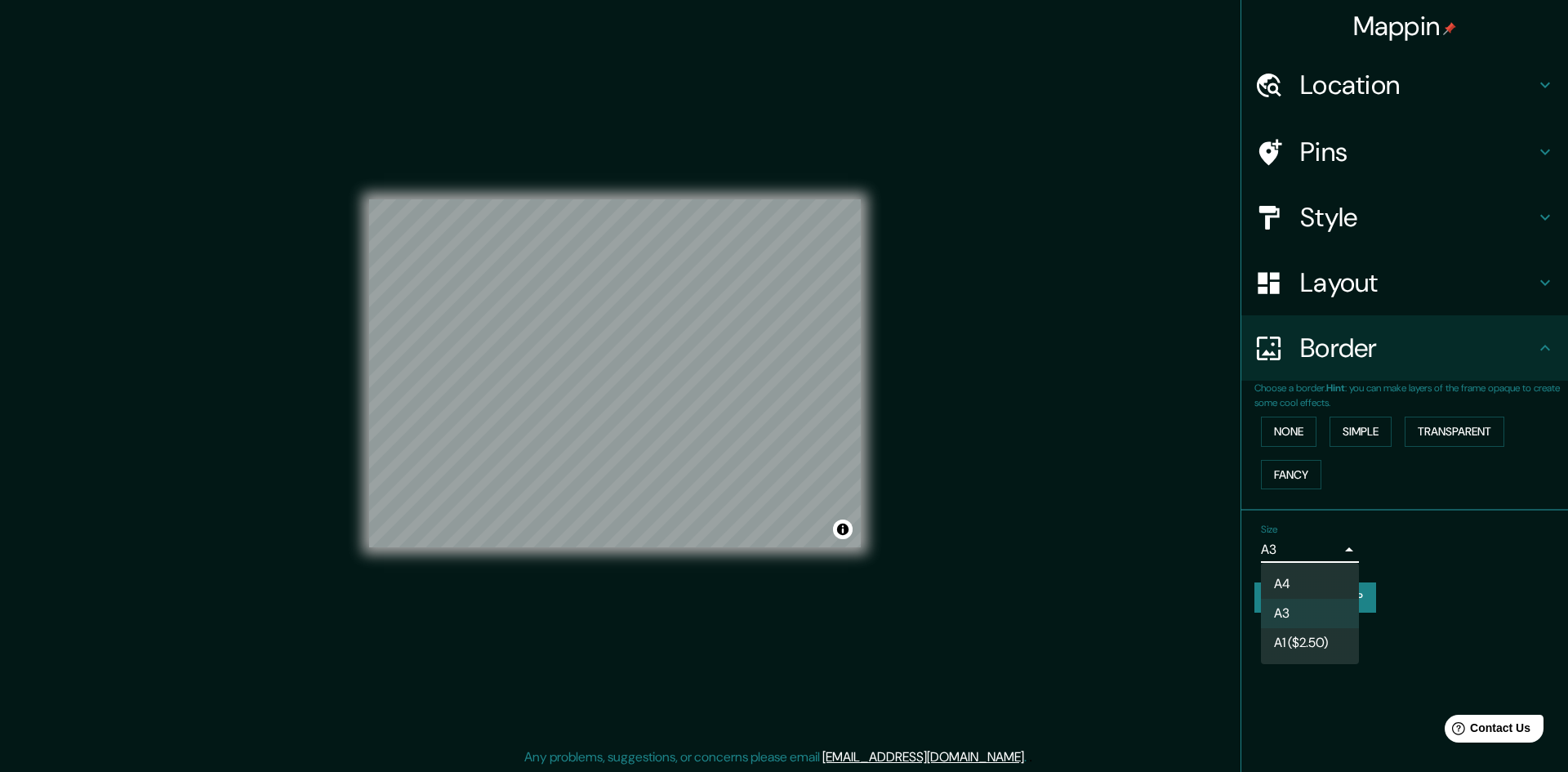
click at [1295, 640] on li "A1 ($2.50)" at bounding box center [1310, 642] width 98 height 29
type input "a3"
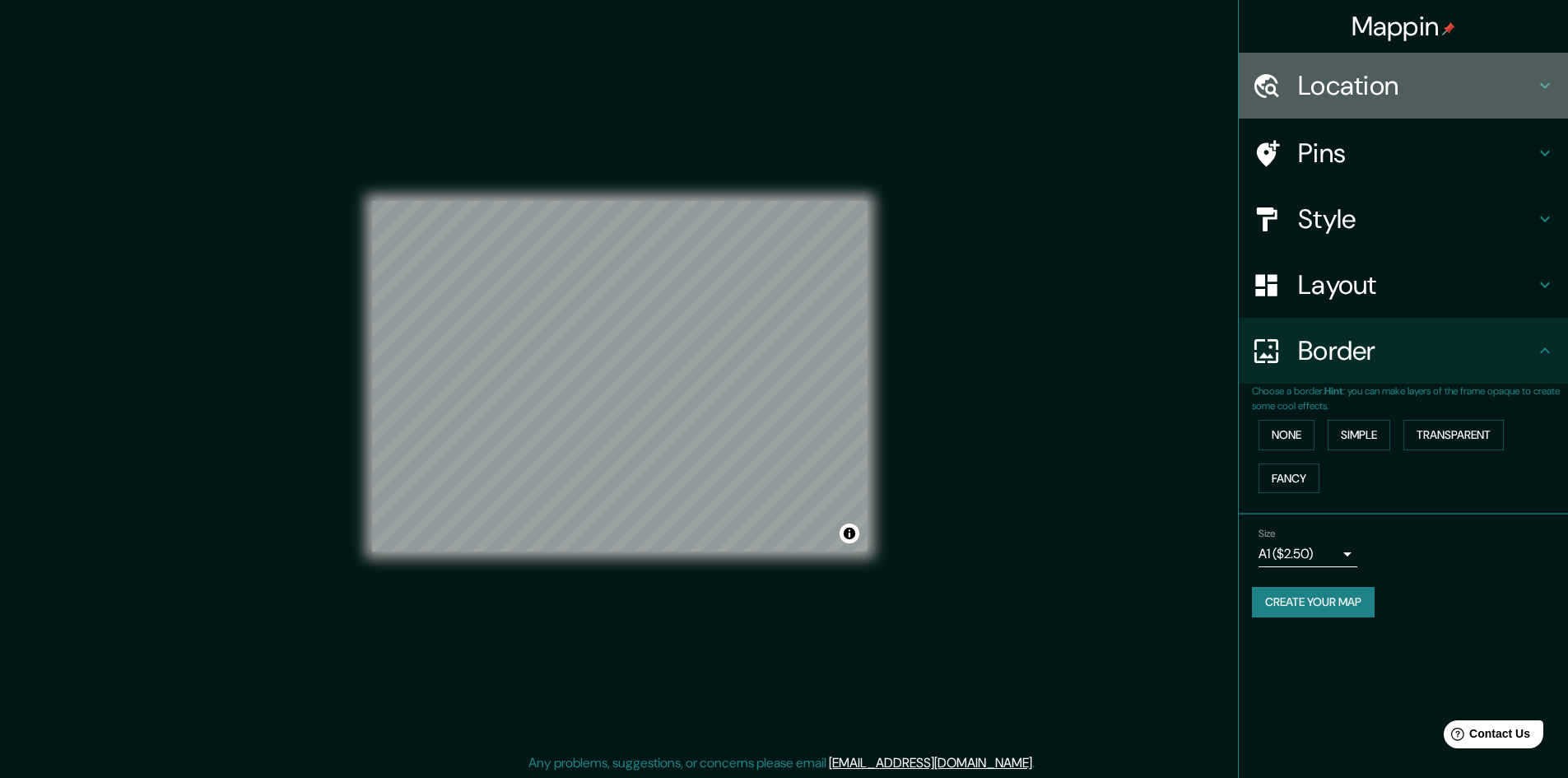
click at [1402, 99] on h4 "Location" at bounding box center [1416, 85] width 237 height 33
